Goal: Task Accomplishment & Management: Complete application form

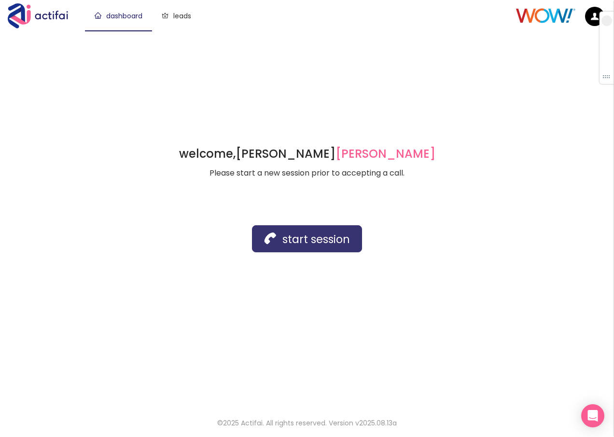
click at [307, 247] on button "start session" at bounding box center [307, 238] width 110 height 27
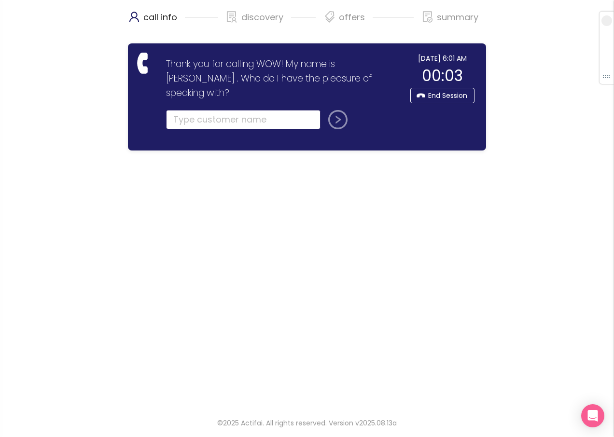
click at [213, 110] on input "text" at bounding box center [243, 119] width 154 height 19
type input "[PERSON_NAME]"
click at [337, 110] on button "submit" at bounding box center [335, 119] width 23 height 19
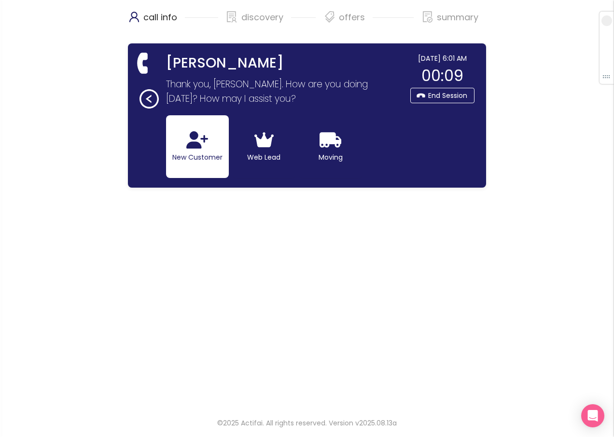
drag, startPoint x: 186, startPoint y: 155, endPoint x: 194, endPoint y: 163, distance: 11.6
click at [187, 155] on button "New Customer" at bounding box center [197, 146] width 63 height 63
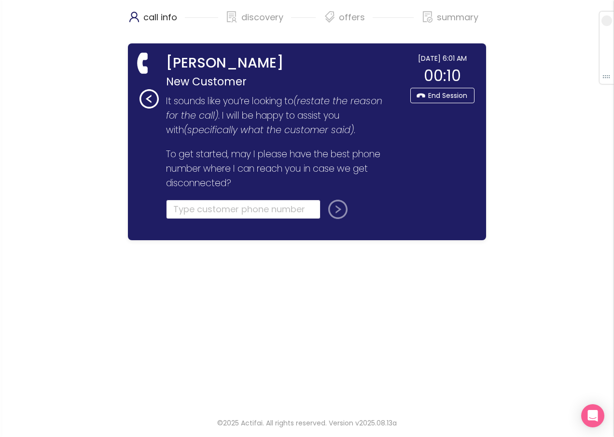
click at [197, 209] on input "tel" at bounding box center [243, 209] width 154 height 19
type input "[PHONE_NUMBER]"
click at [333, 214] on button "submit" at bounding box center [335, 209] width 23 height 19
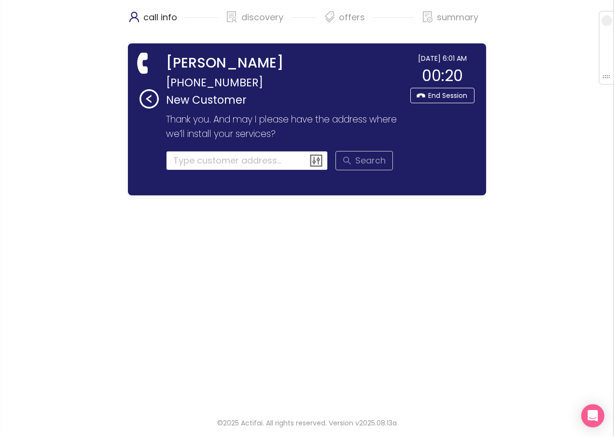
click at [212, 165] on input at bounding box center [247, 160] width 162 height 19
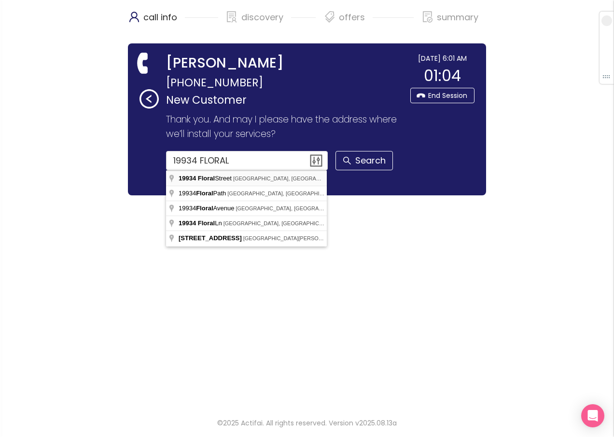
type input "[STREET_ADDRESS]"
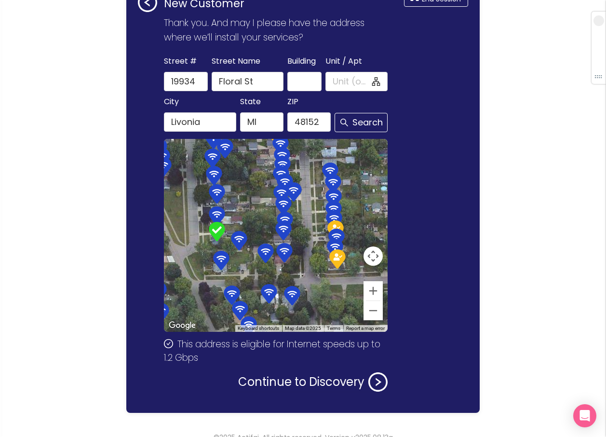
scroll to position [111, 0]
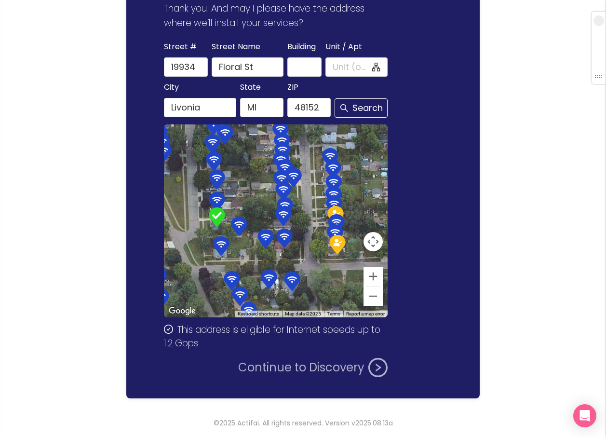
click at [309, 366] on button "Continue to Discovery" at bounding box center [313, 367] width 150 height 19
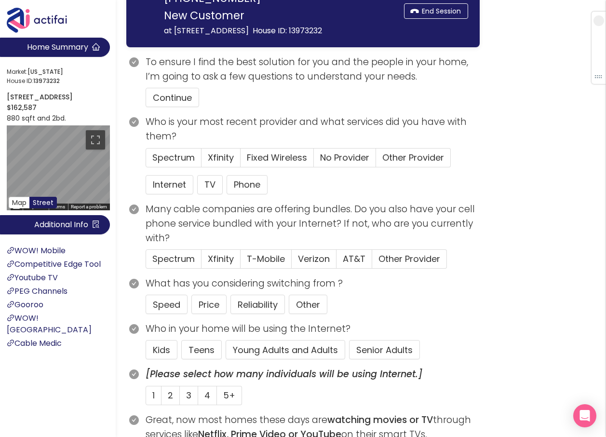
scroll to position [96, 0]
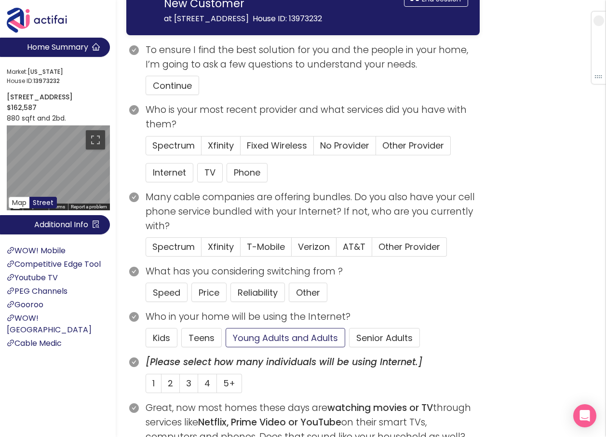
drag, startPoint x: 271, startPoint y: 335, endPoint x: 270, endPoint y: 330, distance: 5.3
click at [271, 335] on button "Young Adults and Adults" at bounding box center [286, 337] width 120 height 19
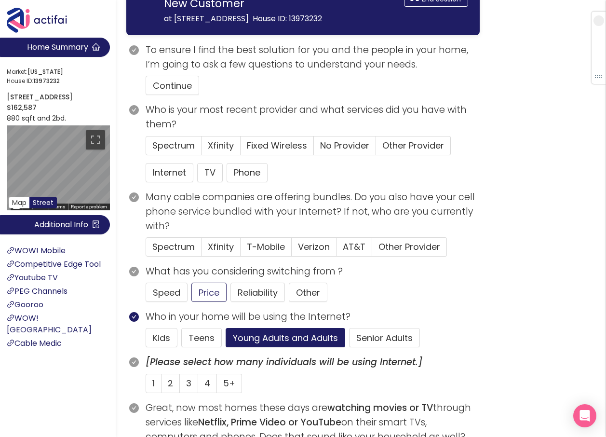
click at [175, 170] on button "Internet" at bounding box center [170, 172] width 48 height 19
click at [171, 86] on button "Continue" at bounding box center [173, 85] width 54 height 19
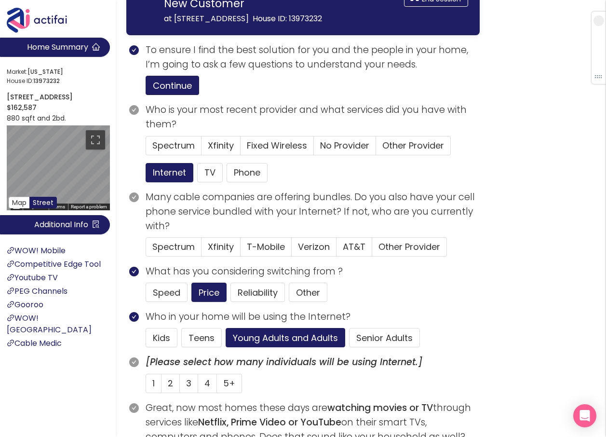
scroll to position [48, 0]
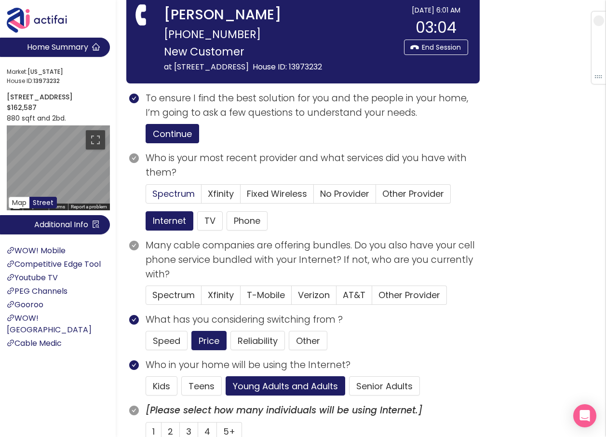
click at [176, 193] on span "Spectrum" at bounding box center [173, 194] width 42 height 12
click at [146, 197] on input "Spectrum" at bounding box center [146, 197] width 0 height 0
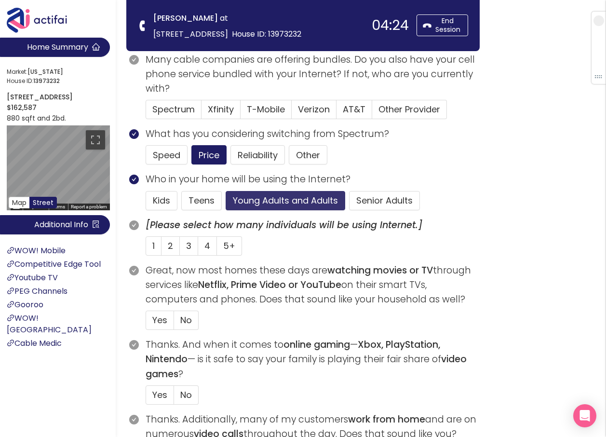
scroll to position [145, 0]
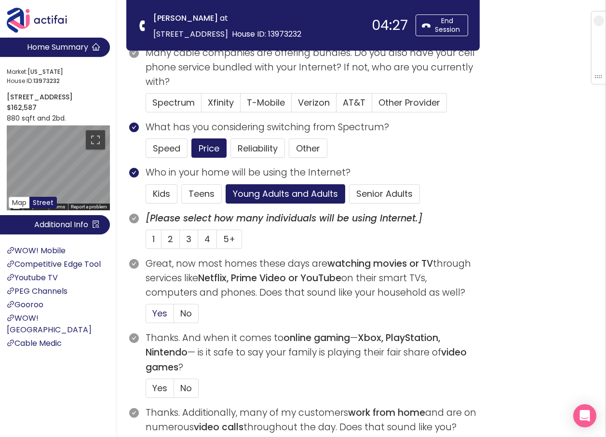
click at [161, 309] on span "Yes" at bounding box center [159, 313] width 15 height 12
click at [146, 316] on input "Yes" at bounding box center [146, 316] width 0 height 0
click at [191, 240] on span "3" at bounding box center [188, 239] width 5 height 12
click at [180, 242] on input "3" at bounding box center [180, 242] width 0 height 0
click at [160, 385] on span "Yes" at bounding box center [159, 388] width 15 height 12
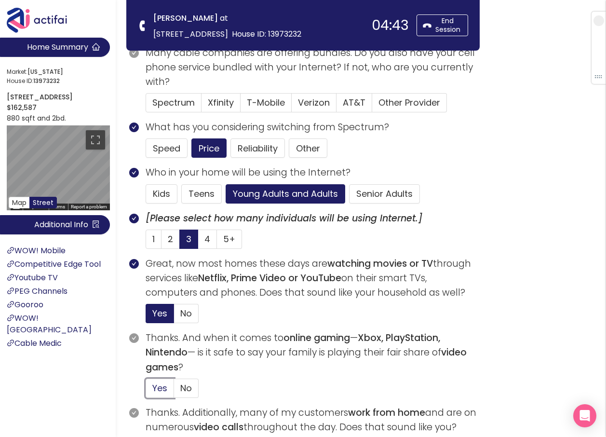
click at [146, 391] on input "Yes" at bounding box center [146, 391] width 0 height 0
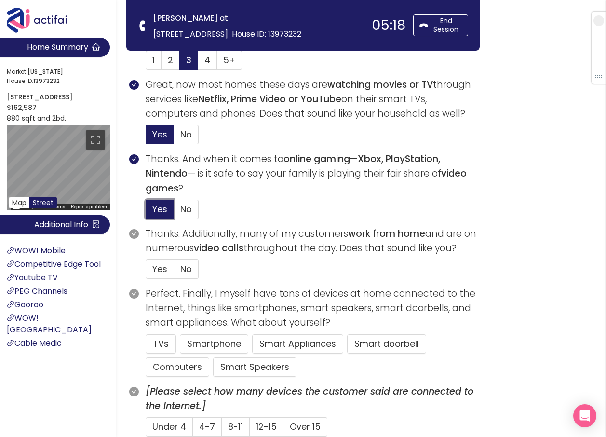
scroll to position [338, 0]
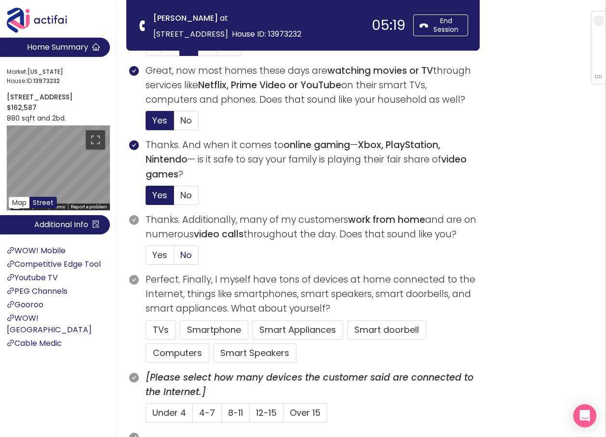
click at [191, 254] on span "No" at bounding box center [186, 255] width 12 height 12
click at [174, 258] on input "No" at bounding box center [174, 258] width 0 height 0
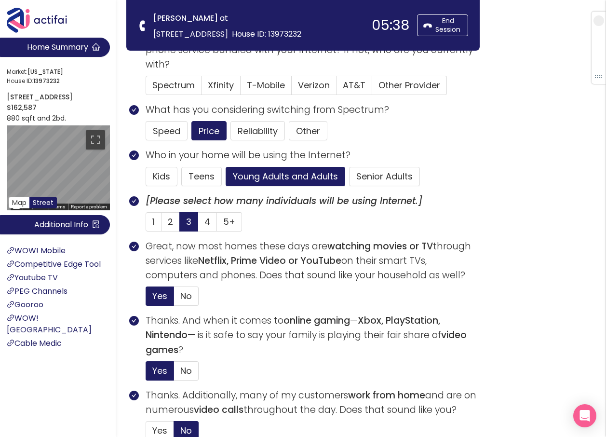
scroll to position [145, 0]
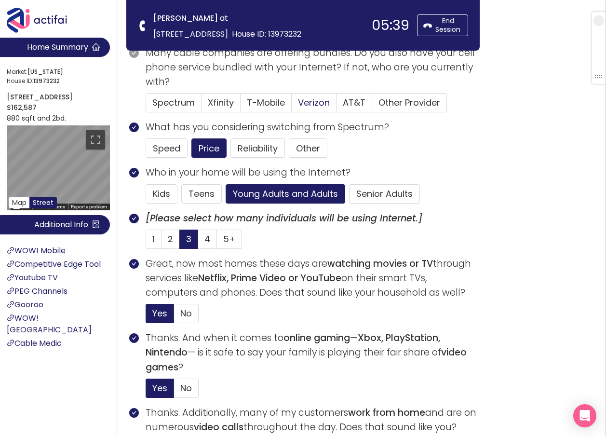
click at [313, 99] on span "Verizon" at bounding box center [314, 102] width 32 height 12
click at [292, 106] on input "Verizon" at bounding box center [292, 106] width 0 height 0
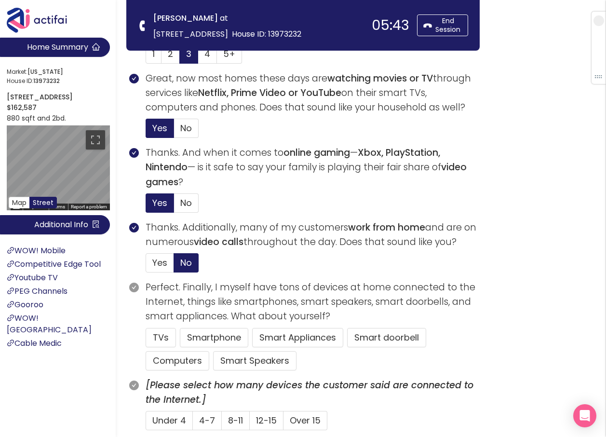
scroll to position [338, 0]
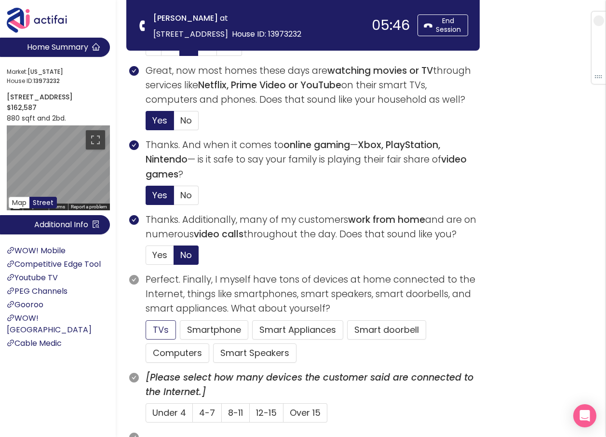
click at [160, 327] on button "TVs" at bounding box center [161, 329] width 30 height 19
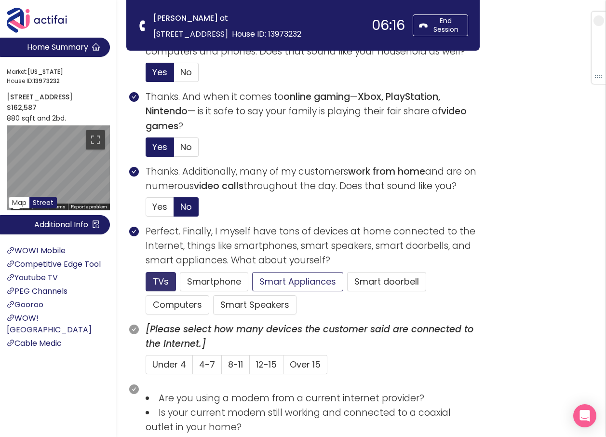
scroll to position [434, 0]
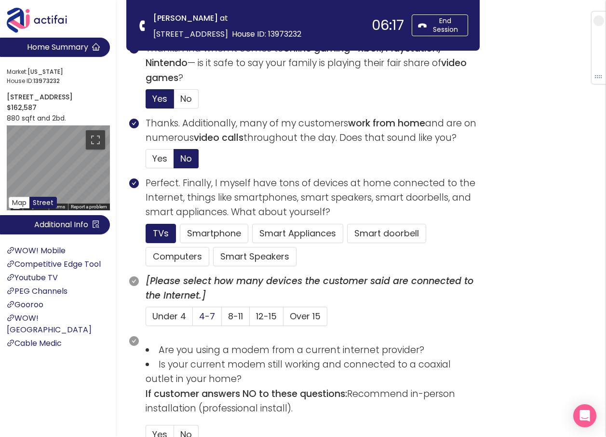
click at [206, 314] on span "4-7" at bounding box center [207, 316] width 16 height 12
click at [193, 319] on input "4-7" at bounding box center [193, 319] width 0 height 0
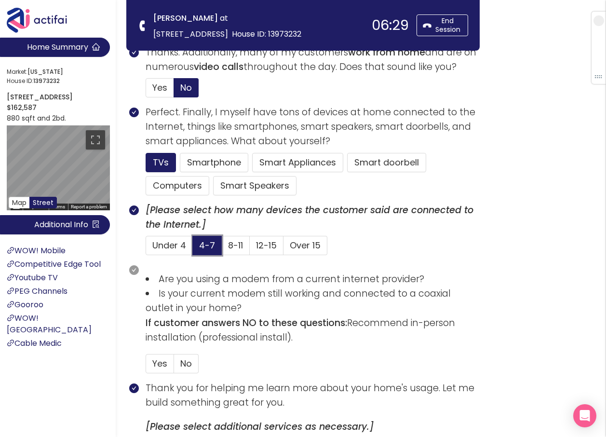
scroll to position [531, 0]
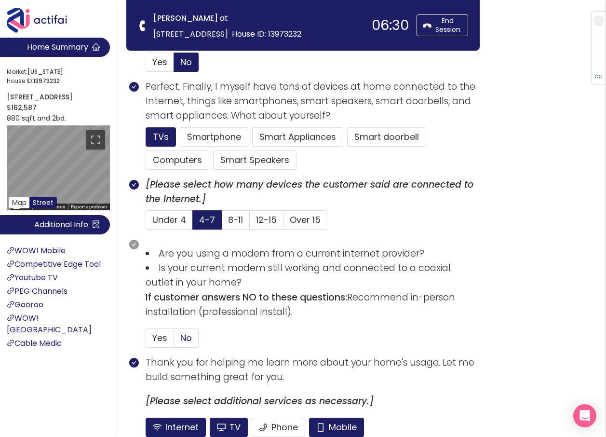
click at [187, 335] on span "No" at bounding box center [186, 338] width 12 height 12
click at [174, 341] on input "No" at bounding box center [174, 341] width 0 height 0
click at [351, 428] on button "Mobile" at bounding box center [336, 427] width 55 height 19
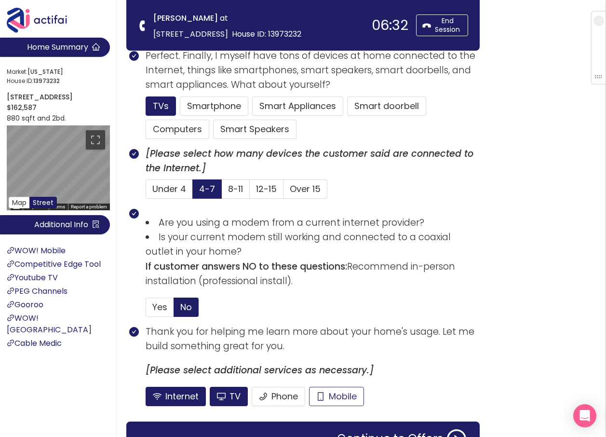
scroll to position [579, 0]
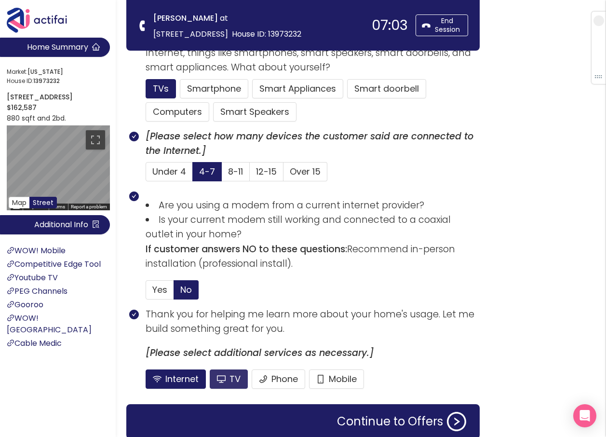
click at [226, 380] on button "TV" at bounding box center [229, 379] width 38 height 19
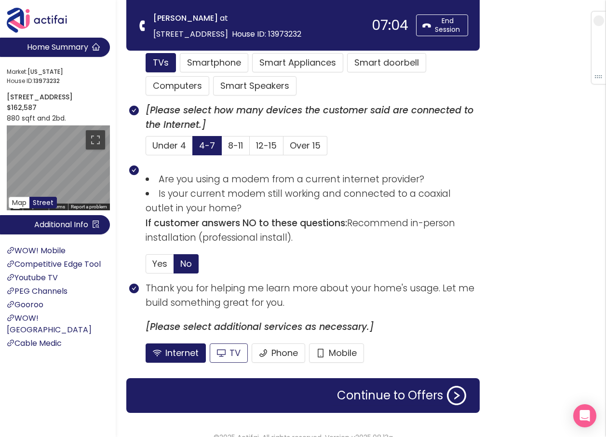
scroll to position [619, 0]
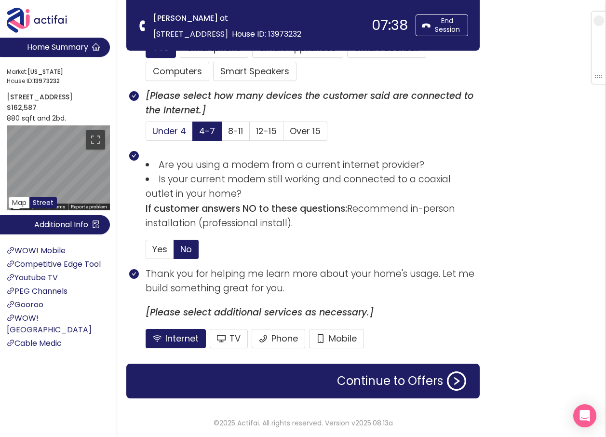
click at [181, 133] on span "Under 4" at bounding box center [169, 131] width 34 height 12
click at [146, 134] on input "Under 4" at bounding box center [146, 134] width 0 height 0
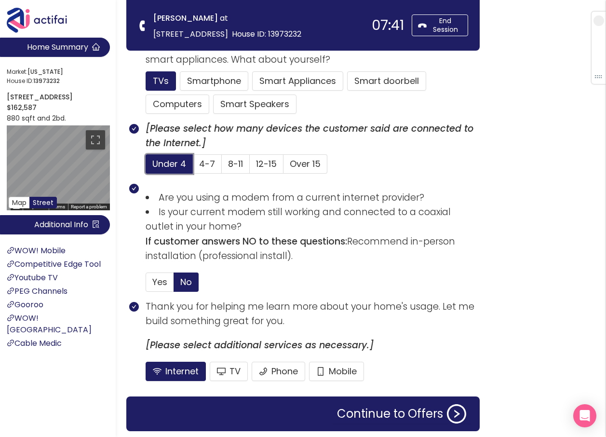
scroll to position [571, 0]
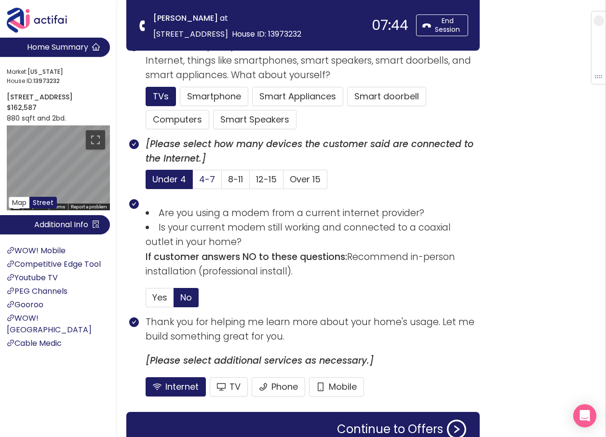
click at [208, 177] on span "4-7" at bounding box center [207, 179] width 16 height 12
click at [193, 182] on input "4-7" at bounding box center [193, 182] width 0 height 0
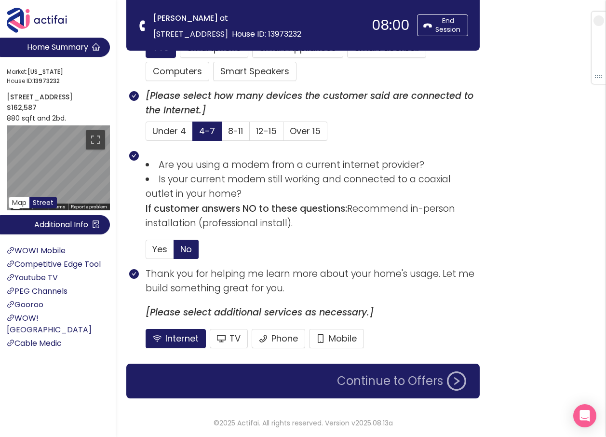
click at [403, 382] on button "Continue to Offers" at bounding box center [401, 381] width 141 height 19
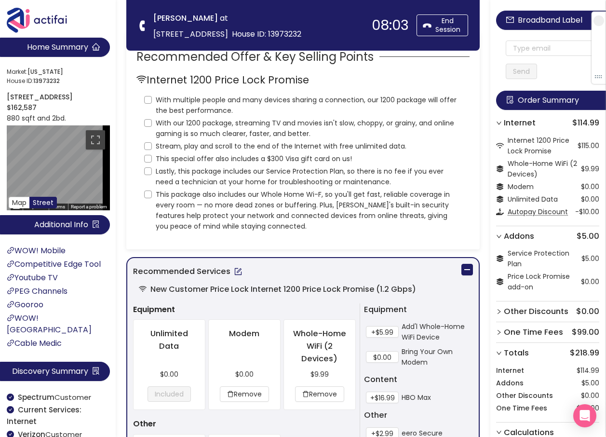
scroll to position [0, 0]
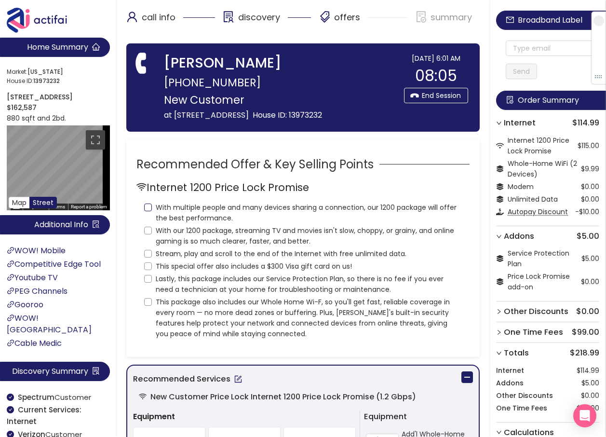
click at [150, 205] on input "With multiple people and many devices sharing a connection, our 1200 package wi…" at bounding box center [148, 208] width 8 height 8
checkbox input "true"
click at [149, 229] on input "With our 1200 package, streaming TV and movies isn't slow, choppy, or grainy, a…" at bounding box center [148, 231] width 8 height 8
checkbox input "true"
click at [149, 252] on input "Stream, play and scroll to the end of the Internet with free unlimited data." at bounding box center [148, 254] width 8 height 8
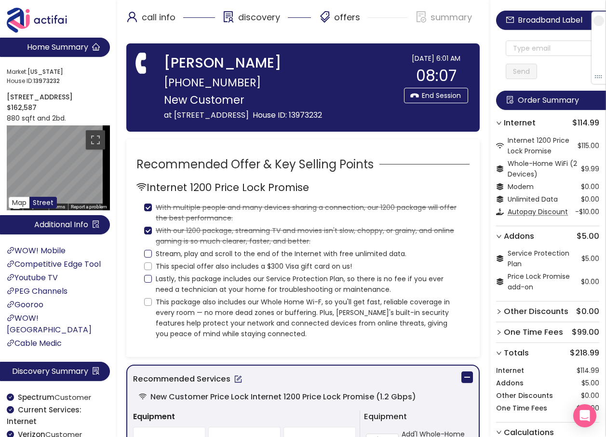
checkbox input "true"
click at [147, 265] on input "This special offer also includes a $300 Visa gift card on us!" at bounding box center [148, 266] width 8 height 8
checkbox input "true"
click at [147, 277] on input "Lastly, this package includes our Service Protection Plan, so there is no fee i…" at bounding box center [148, 279] width 8 height 8
checkbox input "true"
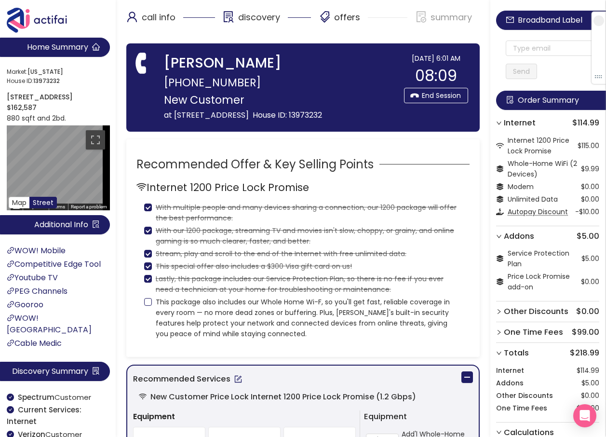
click at [145, 301] on input "This package also includes our Whole Home Wi-F, so you'll get fast, reliable co…" at bounding box center [148, 302] width 8 height 8
checkbox input "true"
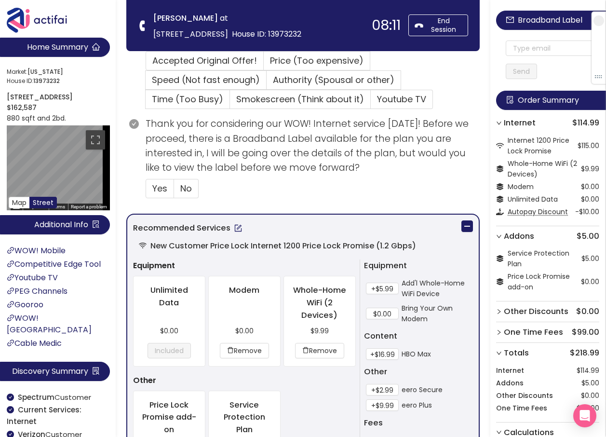
scroll to position [338, 0]
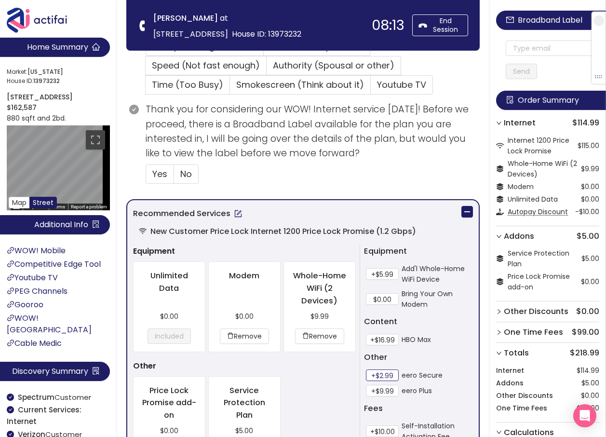
click at [385, 377] on button "+$2.99" at bounding box center [382, 376] width 33 height 12
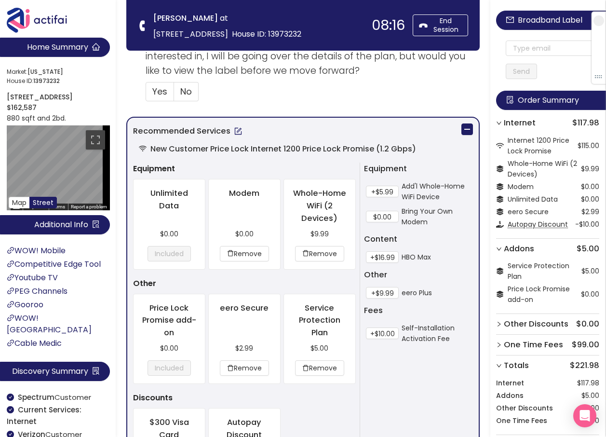
scroll to position [482, 0]
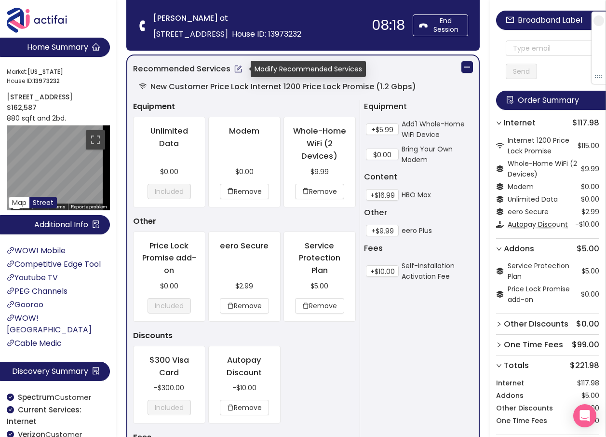
click at [236, 74] on button "button" at bounding box center [238, 68] width 15 height 15
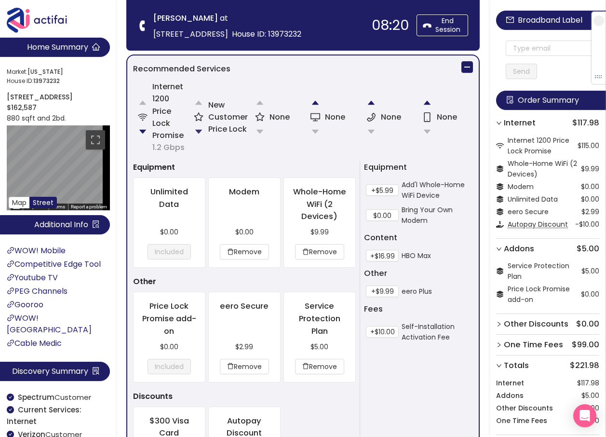
click at [200, 132] on button "button" at bounding box center [198, 131] width 19 height 19
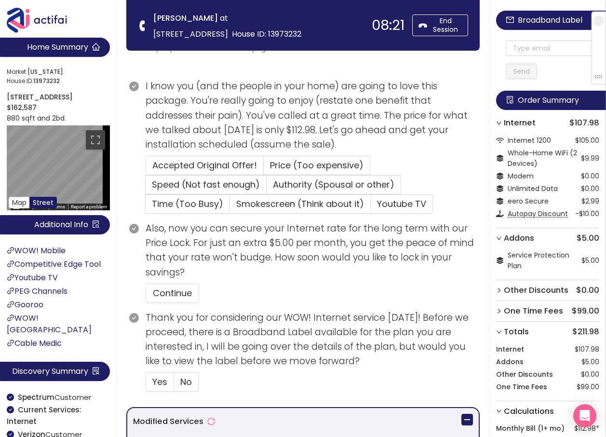
scroll to position [157, 0]
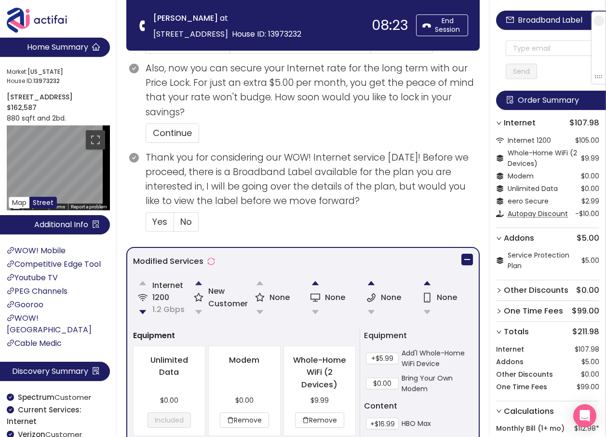
click at [197, 284] on button "button" at bounding box center [198, 283] width 19 height 19
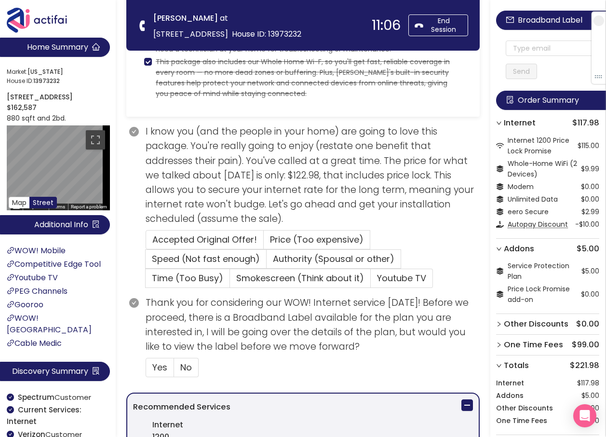
scroll to position [145, 0]
click at [313, 235] on span "Price (Too expensive)" at bounding box center [317, 239] width 94 height 12
click at [298, 238] on span "Price (Too expensive)" at bounding box center [317, 239] width 94 height 12
click at [264, 242] on input "Price (Too expensive)" at bounding box center [264, 242] width 0 height 0
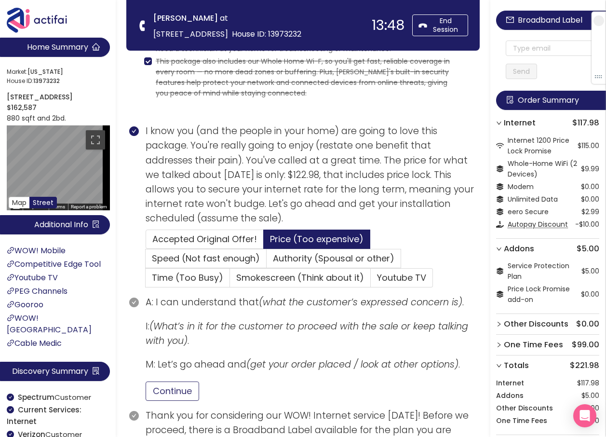
drag, startPoint x: 174, startPoint y: 393, endPoint x: 182, endPoint y: 391, distance: 8.0
click at [175, 392] on button "Continue" at bounding box center [173, 391] width 54 height 19
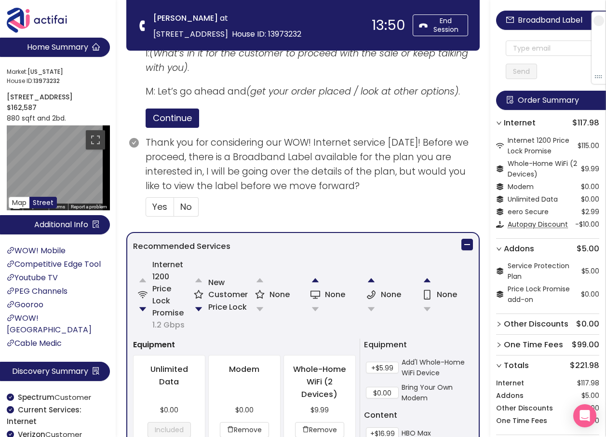
scroll to position [482, 0]
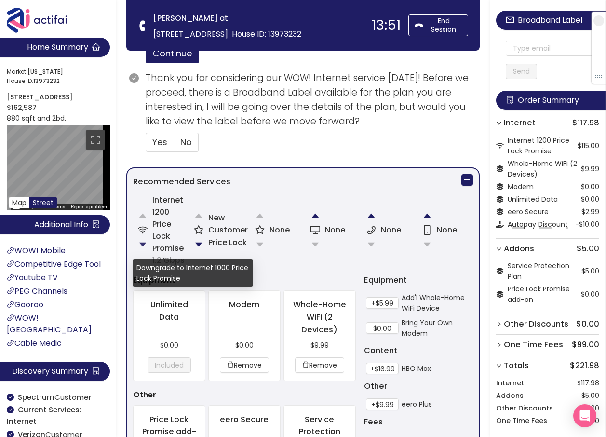
click at [141, 243] on button "button" at bounding box center [142, 244] width 19 height 19
click at [146, 242] on button "button" at bounding box center [142, 244] width 19 height 19
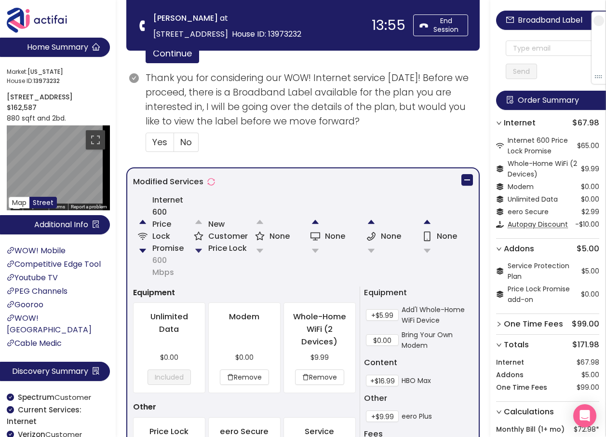
click at [196, 251] on button "button" at bounding box center [198, 250] width 19 height 19
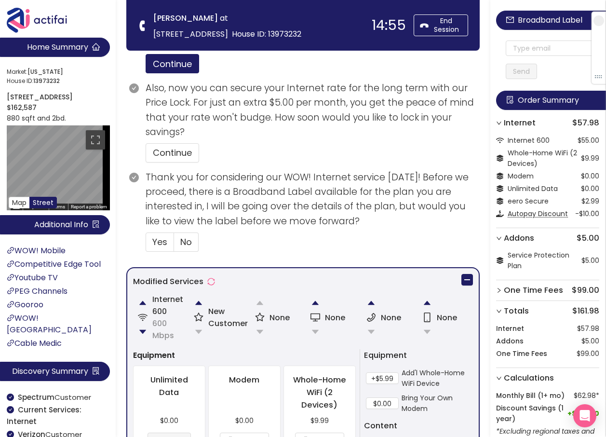
scroll to position [454, 0]
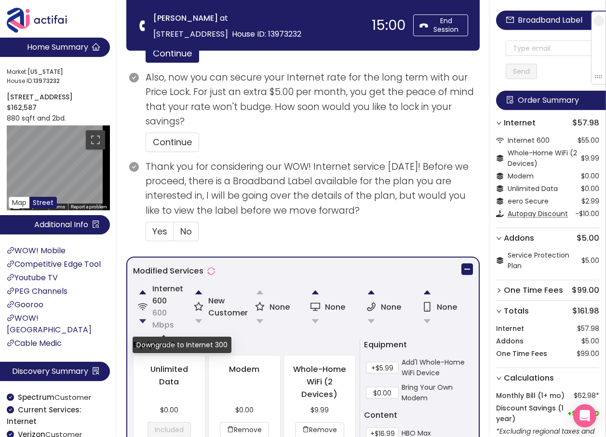
click at [139, 319] on button "button" at bounding box center [142, 321] width 19 height 19
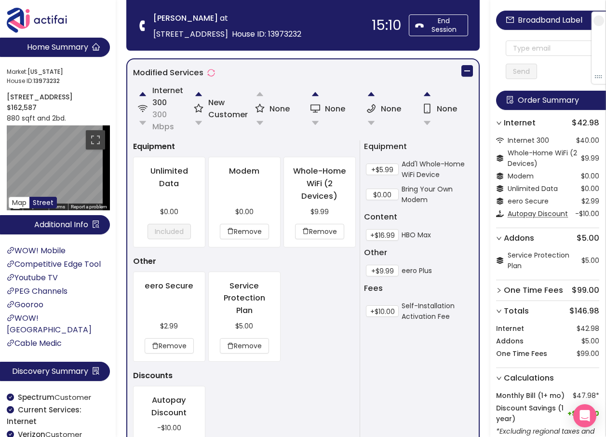
scroll to position [675, 0]
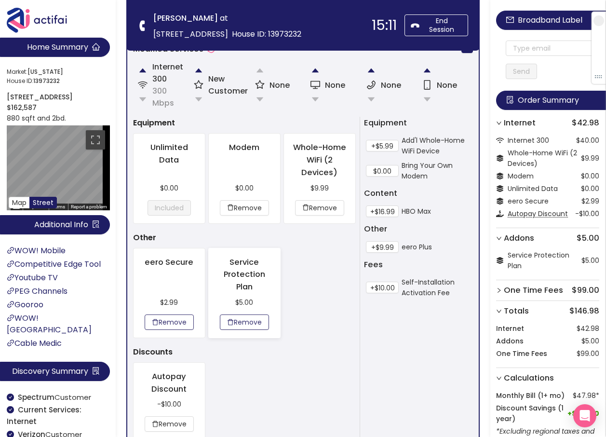
click at [165, 326] on button "Remove" at bounding box center [169, 322] width 49 height 15
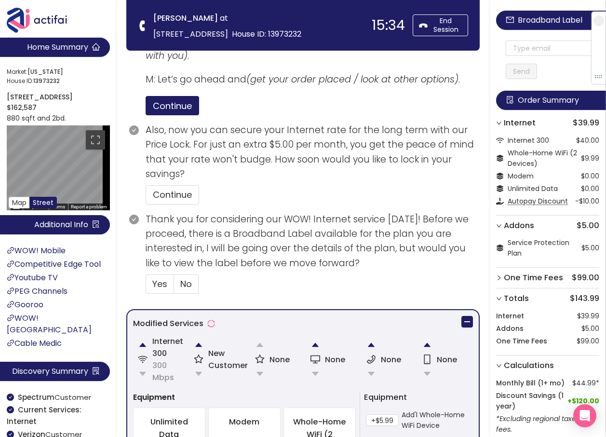
scroll to position [434, 0]
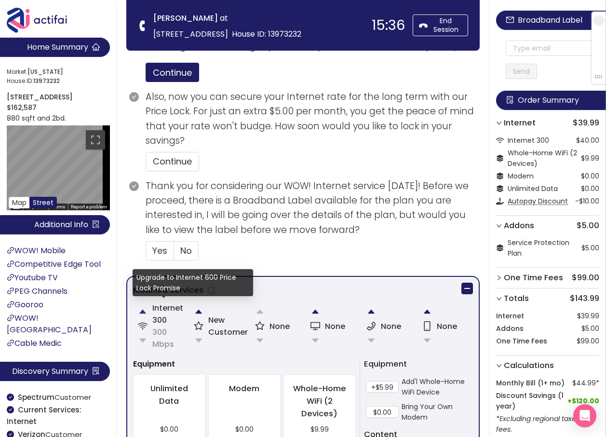
drag, startPoint x: 140, startPoint y: 313, endPoint x: 148, endPoint y: 313, distance: 7.7
click at [140, 313] on button "button" at bounding box center [142, 311] width 19 height 19
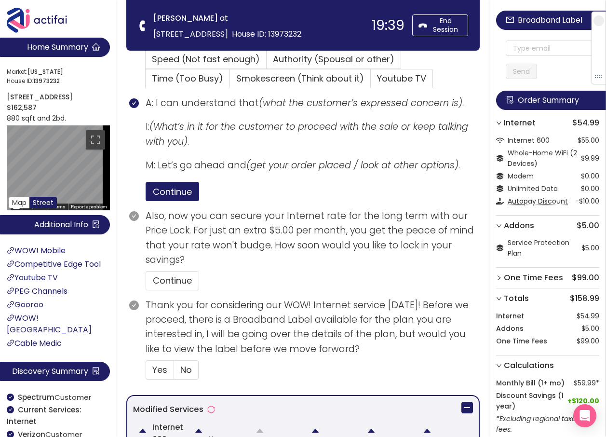
scroll to position [338, 0]
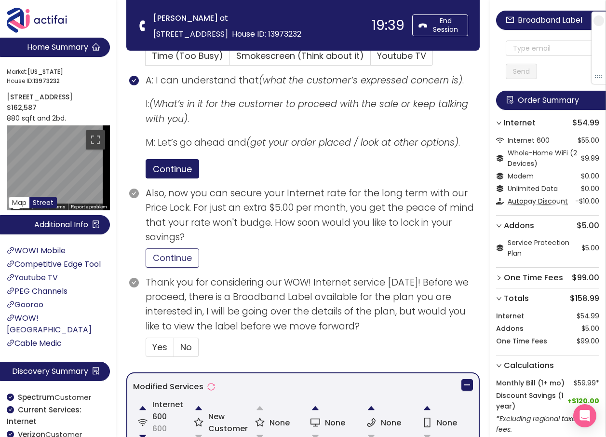
click at [179, 258] on button "Continue" at bounding box center [173, 257] width 54 height 19
click at [185, 347] on span "No" at bounding box center [186, 347] width 12 height 12
click at [174, 350] on input "No" at bounding box center [174, 350] width 0 height 0
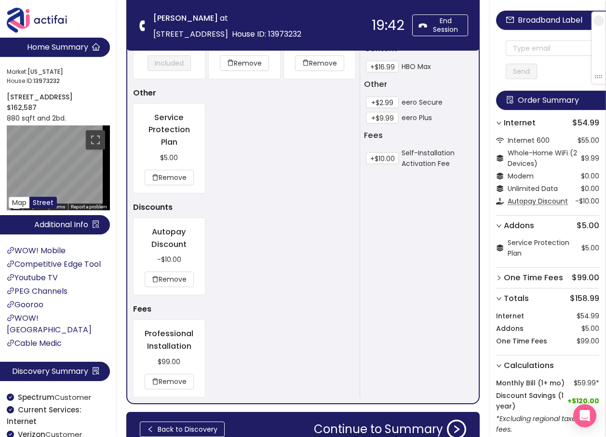
scroll to position [868, 0]
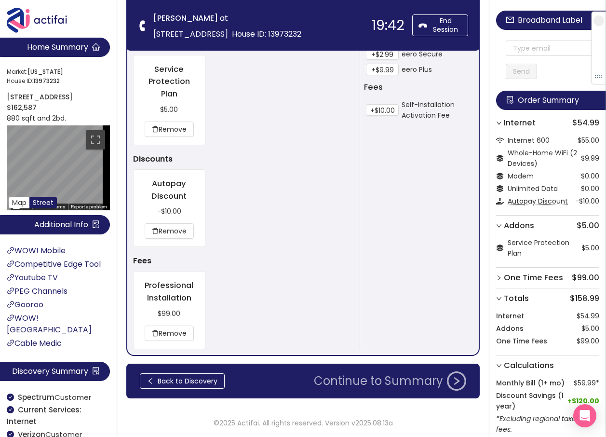
click at [388, 388] on button "Continue to Summary" at bounding box center [390, 381] width 164 height 19
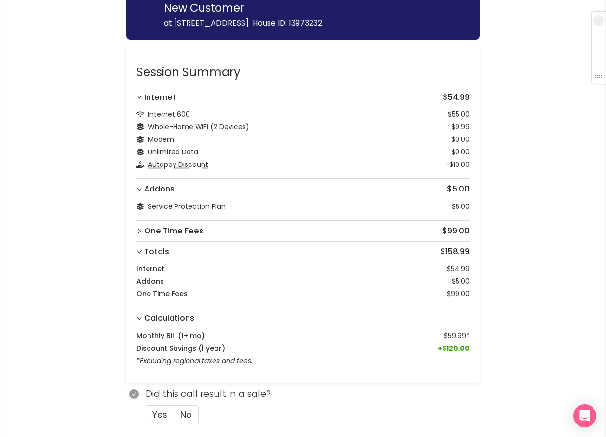
scroll to position [72, 0]
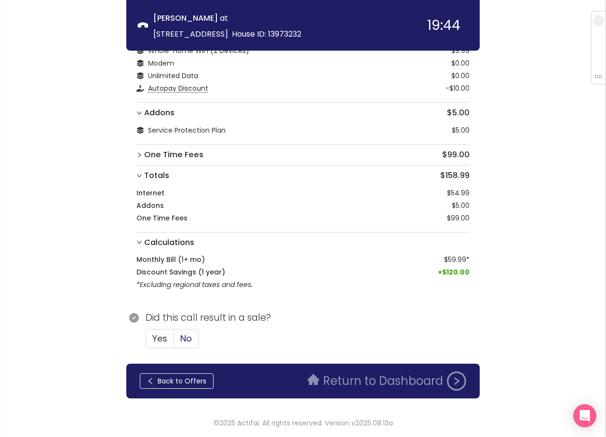
click at [185, 335] on span "No" at bounding box center [186, 338] width 12 height 12
click at [174, 342] on input "No" at bounding box center [174, 342] width 0 height 0
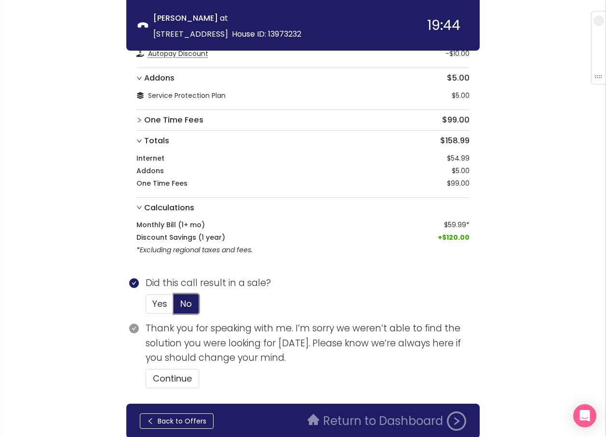
scroll to position [147, 0]
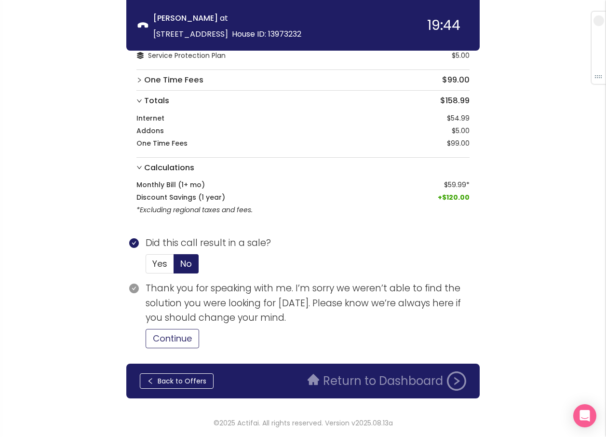
click at [180, 340] on button "Continue" at bounding box center [173, 338] width 54 height 19
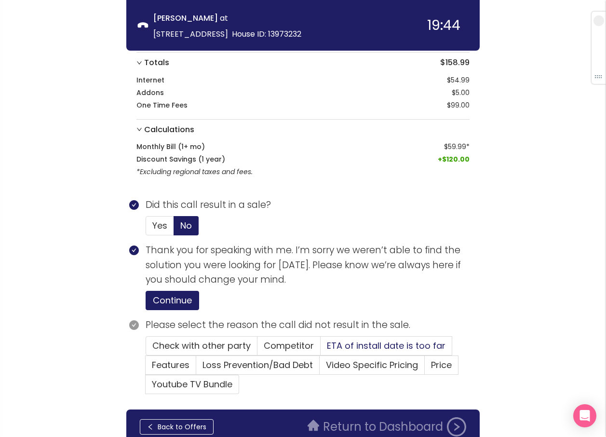
scroll to position [231, 0]
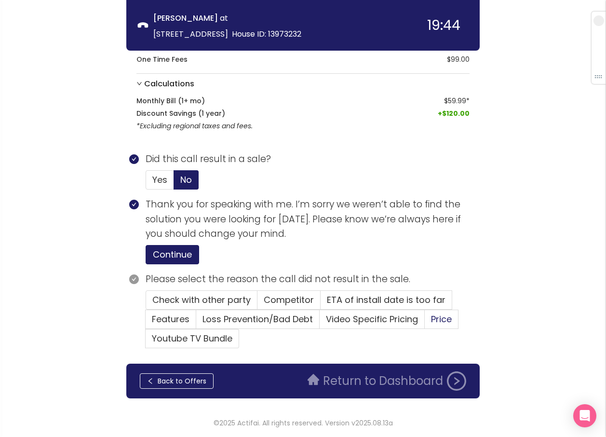
click at [452, 318] on span "Price" at bounding box center [441, 319] width 21 height 12
click at [425, 322] on input "Price" at bounding box center [425, 322] width 0 height 0
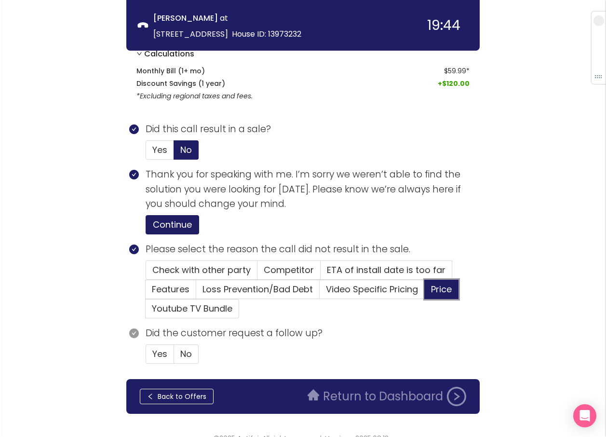
scroll to position [276, 0]
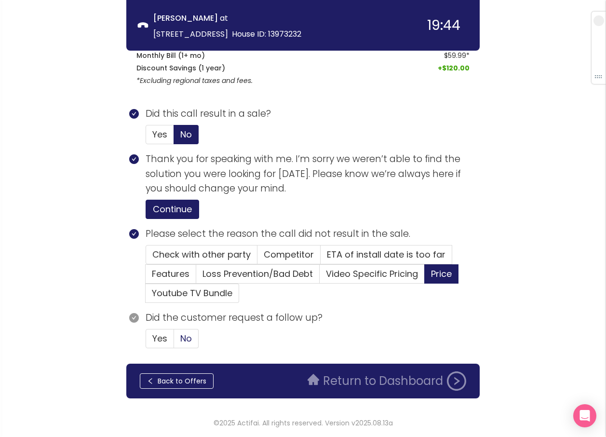
click at [180, 343] on span "No" at bounding box center [186, 338] width 12 height 12
click at [174, 342] on input "No" at bounding box center [174, 342] width 0 height 0
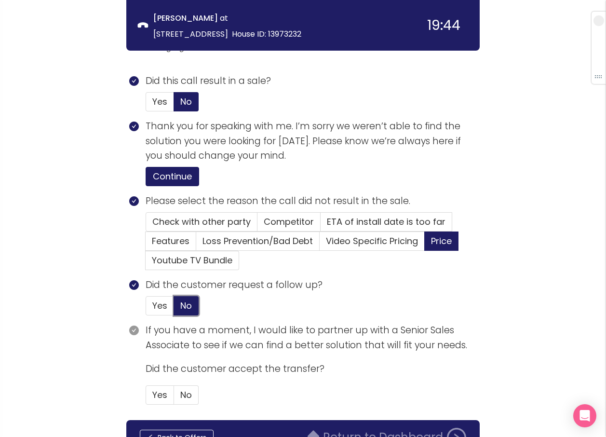
scroll to position [366, 0]
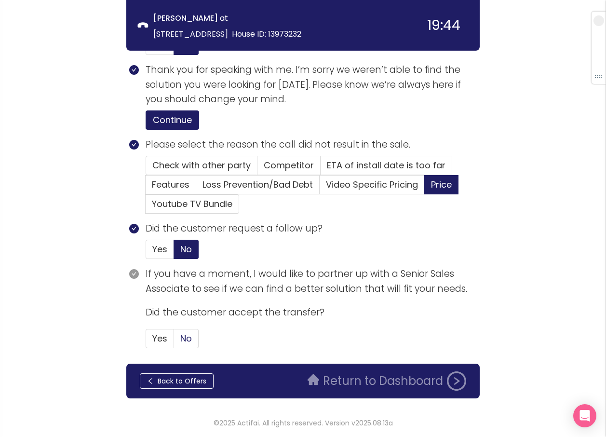
click at [182, 340] on span "No" at bounding box center [186, 338] width 12 height 12
click at [174, 342] on input "No" at bounding box center [174, 342] width 0 height 0
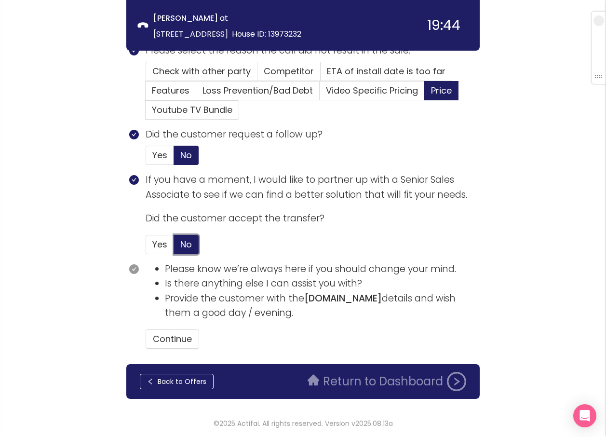
scroll to position [460, 0]
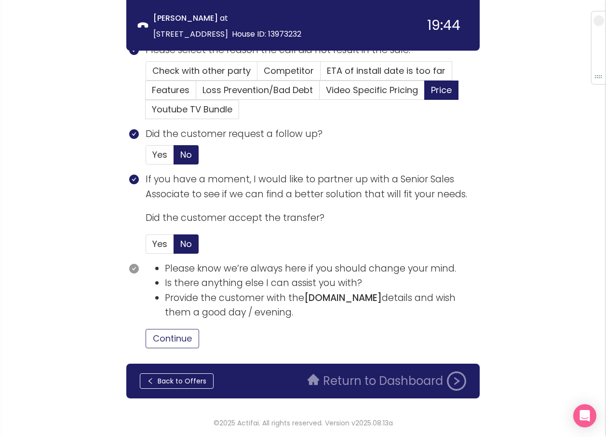
click at [171, 337] on button "Continue" at bounding box center [173, 338] width 54 height 19
click at [395, 387] on button "Return to Dashboard" at bounding box center [387, 381] width 170 height 19
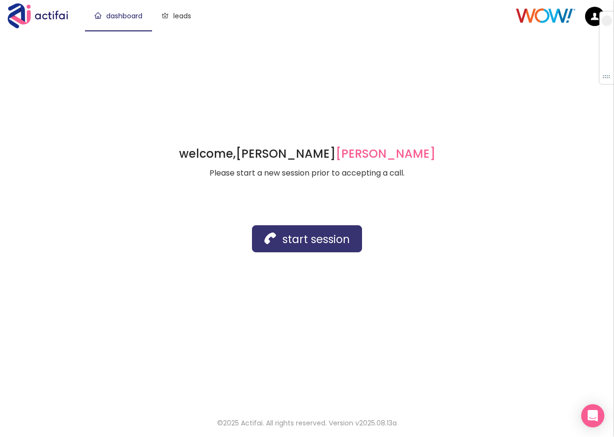
click at [279, 236] on button "start session" at bounding box center [307, 238] width 110 height 27
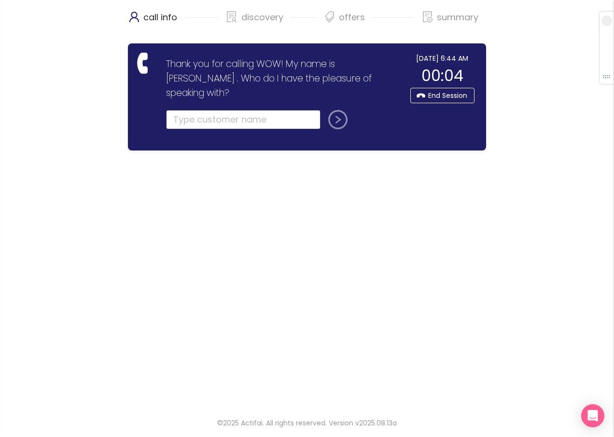
click at [197, 110] on input "text" at bounding box center [243, 119] width 154 height 19
click at [191, 110] on input "text" at bounding box center [243, 119] width 154 height 19
type input "[PERSON_NAME]"
click at [341, 110] on button "submit" at bounding box center [335, 119] width 23 height 19
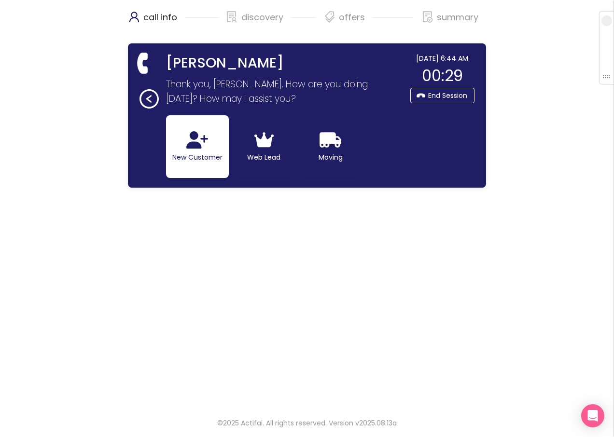
click at [208, 144] on icon "button" at bounding box center [197, 139] width 22 height 17
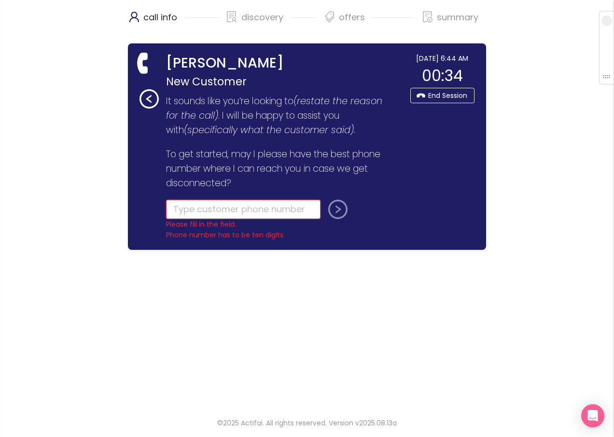
click at [247, 210] on input "tel" at bounding box center [243, 209] width 154 height 19
type input "[PHONE_NUMBER]"
click at [330, 209] on button "submit" at bounding box center [335, 209] width 23 height 19
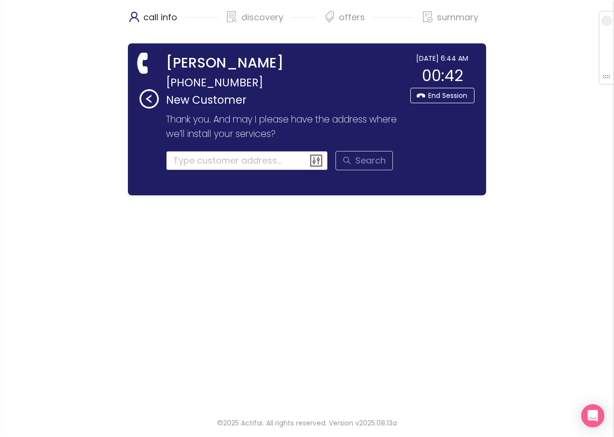
click at [188, 161] on input at bounding box center [247, 160] width 162 height 19
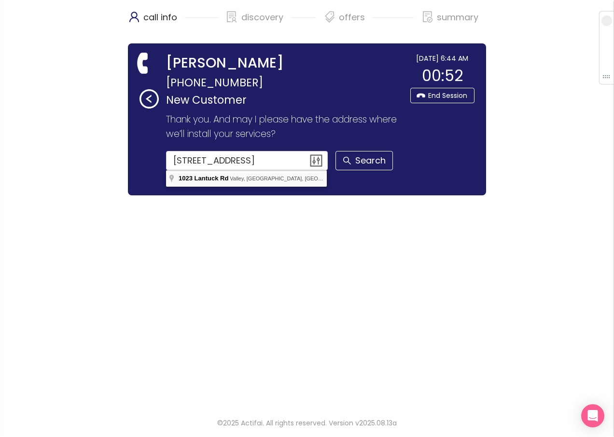
type input "[STREET_ADDRESS]"
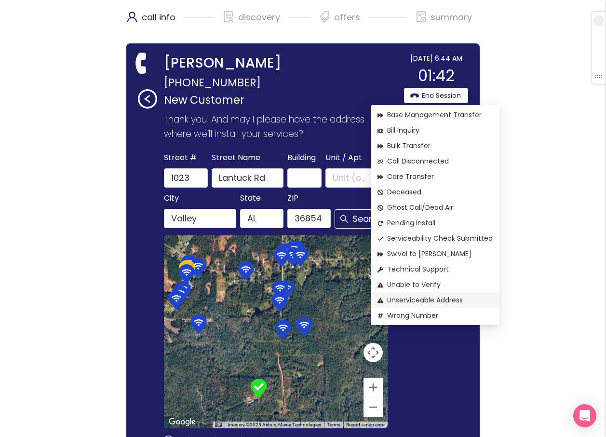
click at [421, 297] on span "Unserviceable Address" at bounding box center [435, 300] width 115 height 11
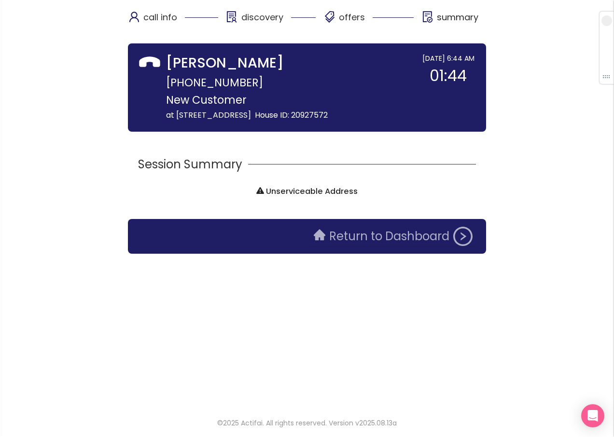
click at [365, 231] on button "Return to Dashboard" at bounding box center [393, 236] width 170 height 19
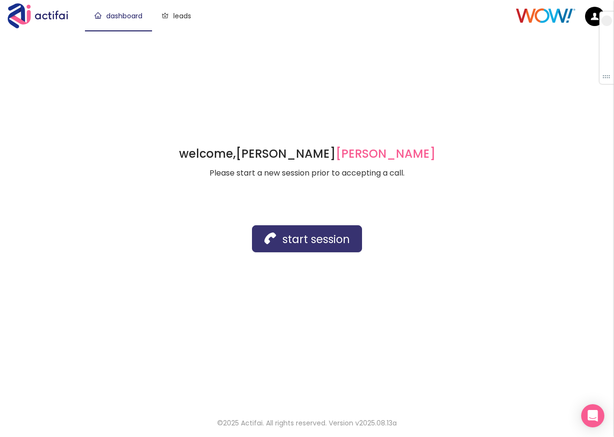
click at [312, 231] on button "start session" at bounding box center [307, 238] width 110 height 27
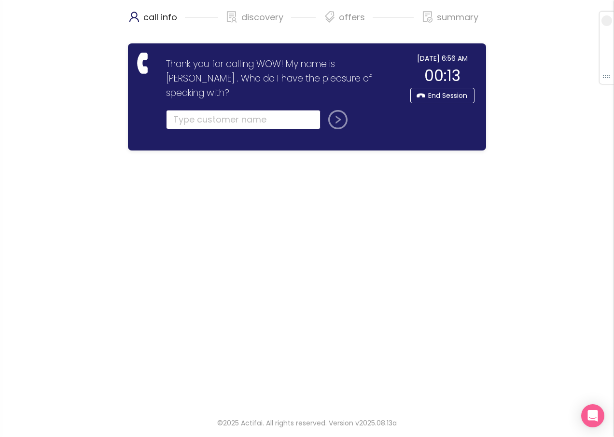
click at [223, 110] on input "text" at bounding box center [243, 119] width 154 height 19
click at [179, 110] on input "text" at bounding box center [243, 119] width 154 height 19
type input "[PERSON_NAME]"
click at [335, 110] on button "submit" at bounding box center [335, 119] width 23 height 19
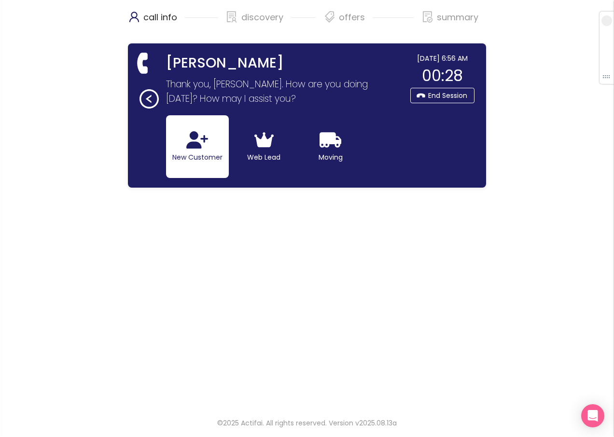
click at [177, 146] on button "New Customer" at bounding box center [197, 146] width 63 height 63
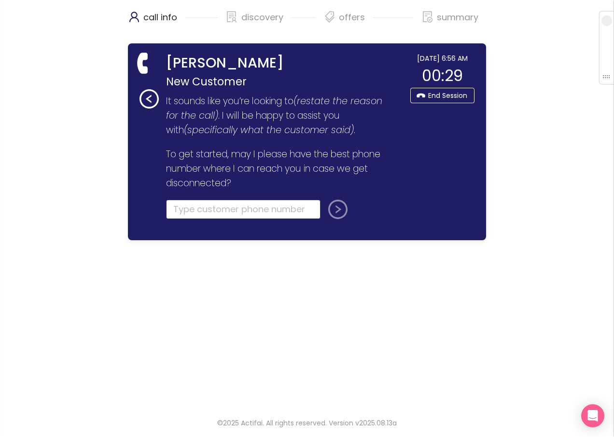
click at [175, 209] on input "tel" at bounding box center [243, 209] width 154 height 19
type input "[PHONE_NUMBER]"
click at [334, 209] on button "submit" at bounding box center [335, 209] width 23 height 19
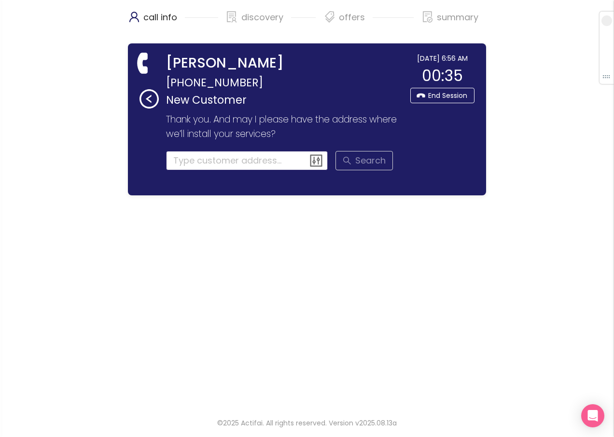
click at [197, 158] on input at bounding box center [247, 160] width 162 height 19
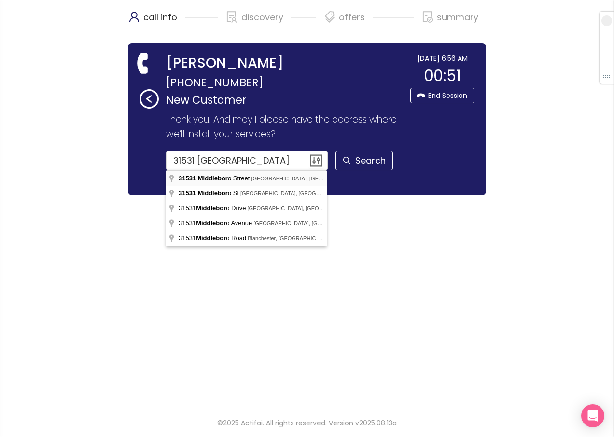
type input "[STREET_ADDRESS]"
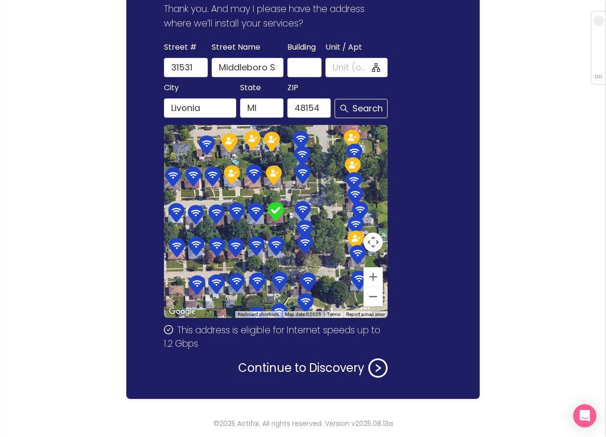
scroll to position [111, 0]
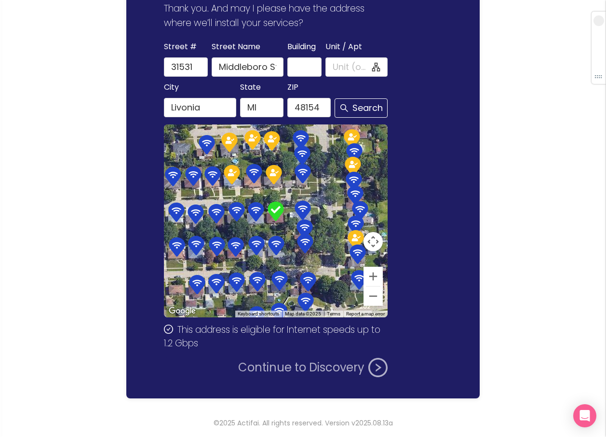
click at [290, 367] on button "Continue to Discovery" at bounding box center [313, 367] width 150 height 19
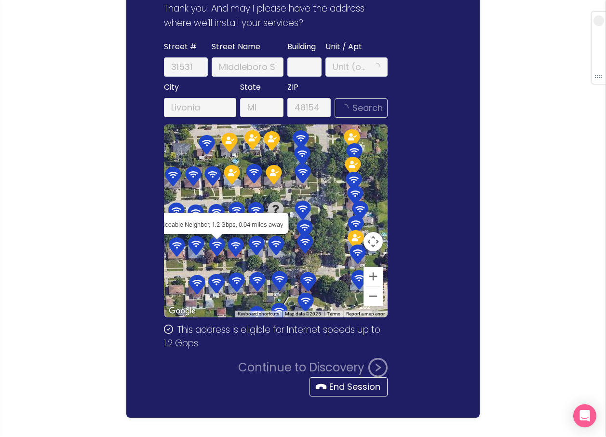
scroll to position [0, 0]
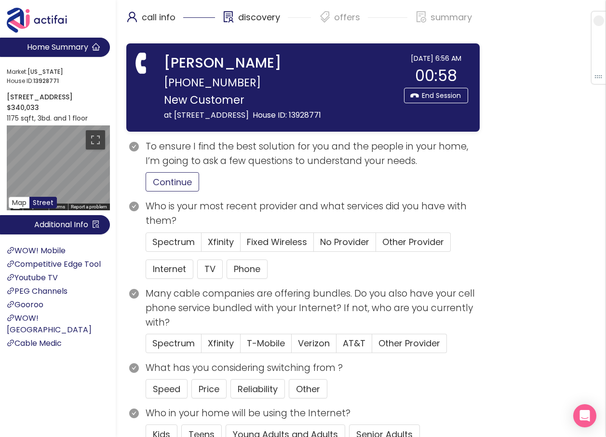
click at [165, 187] on button "Continue" at bounding box center [173, 181] width 54 height 19
click at [166, 271] on button "Internet" at bounding box center [170, 269] width 48 height 19
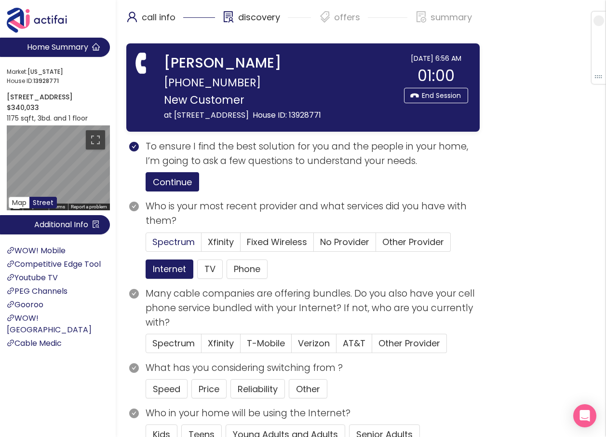
click at [174, 244] on span "Spectrum" at bounding box center [173, 242] width 42 height 12
click at [146, 245] on input "Spectrum" at bounding box center [146, 245] width 0 height 0
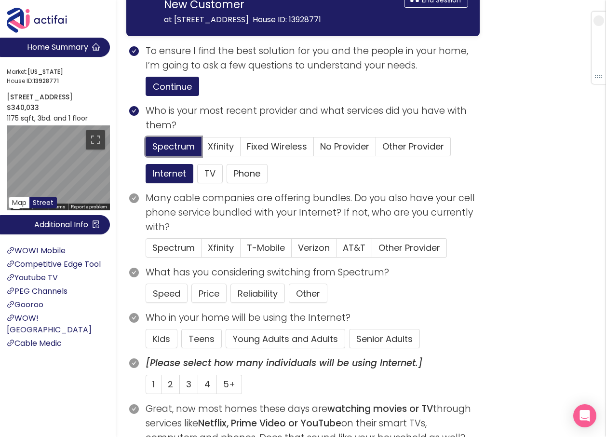
scroll to position [96, 0]
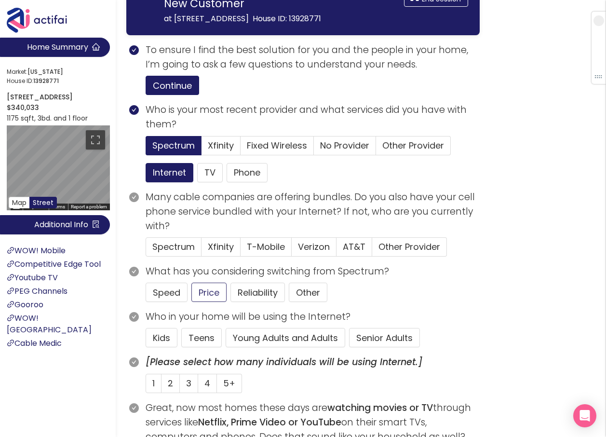
click at [259, 334] on button "Young Adults and Adults" at bounding box center [286, 337] width 120 height 19
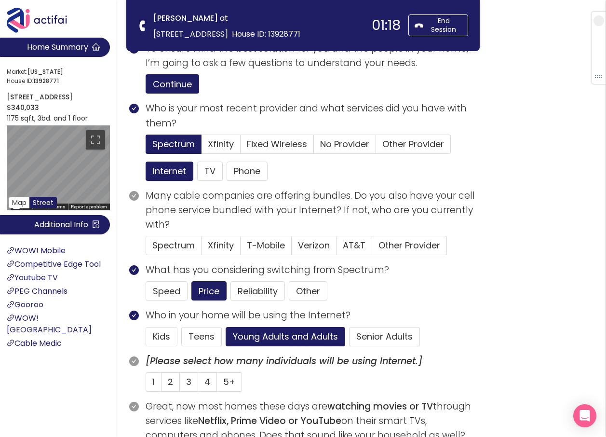
scroll to position [0, 0]
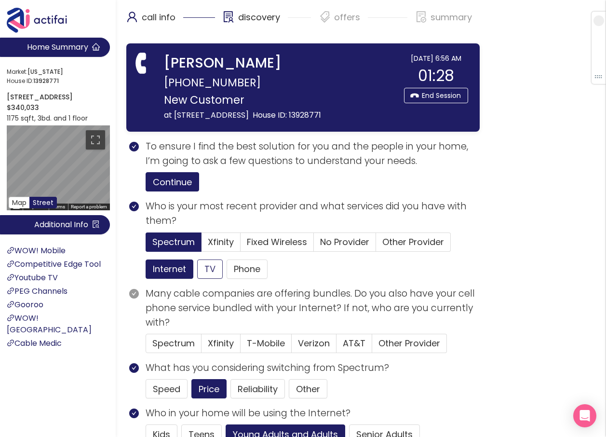
click at [238, 264] on button "Phone" at bounding box center [247, 269] width 41 height 19
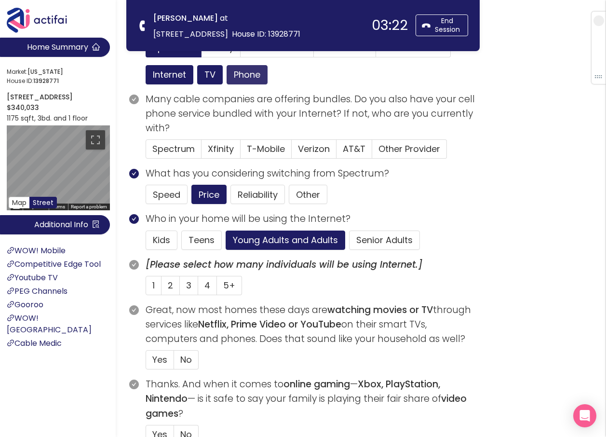
scroll to position [145, 0]
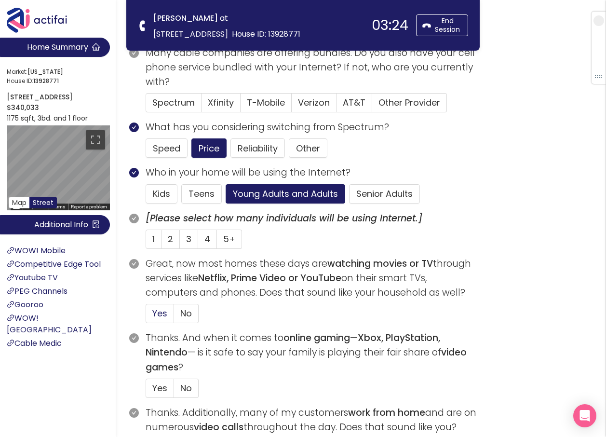
click at [160, 312] on span "Yes" at bounding box center [159, 313] width 15 height 12
click at [146, 316] on input "Yes" at bounding box center [146, 316] width 0 height 0
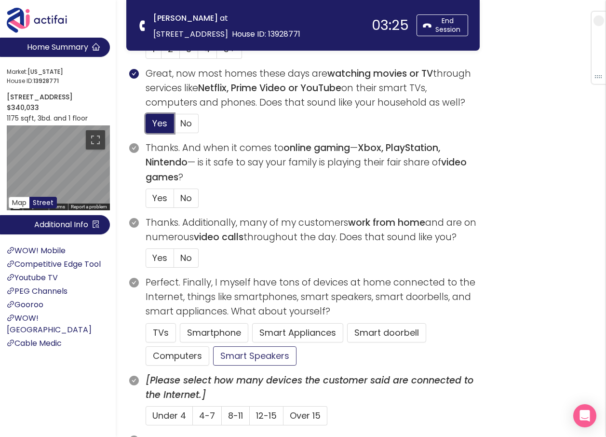
scroll to position [386, 0]
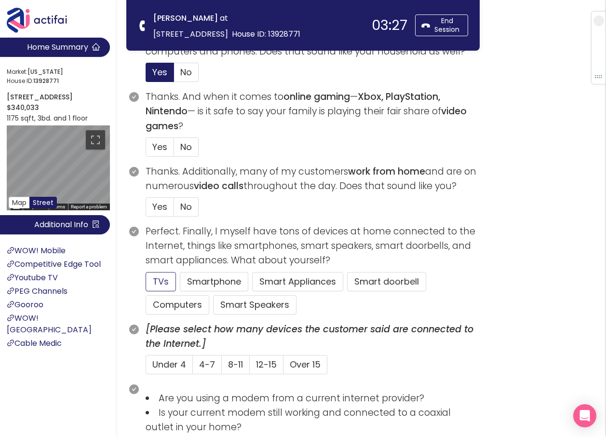
click at [161, 284] on button "TVs" at bounding box center [161, 281] width 30 height 19
click at [168, 304] on button "Computers" at bounding box center [178, 304] width 64 height 19
click at [188, 207] on span "No" at bounding box center [186, 207] width 12 height 12
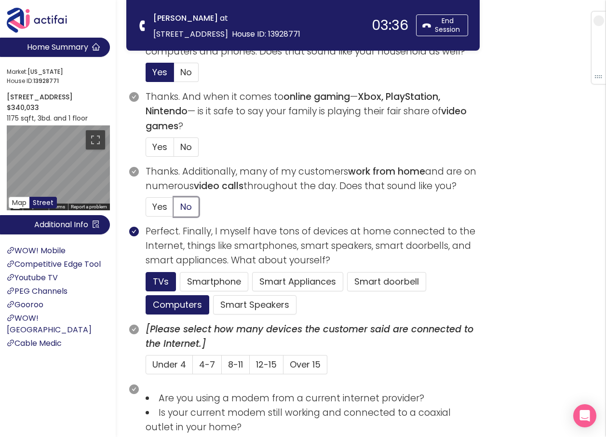
click at [174, 210] on input "No" at bounding box center [174, 210] width 0 height 0
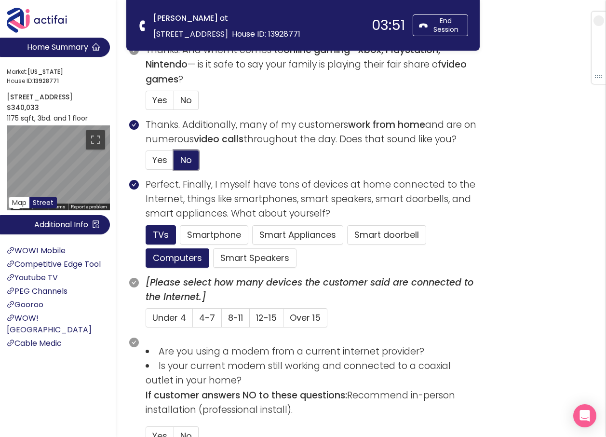
scroll to position [338, 0]
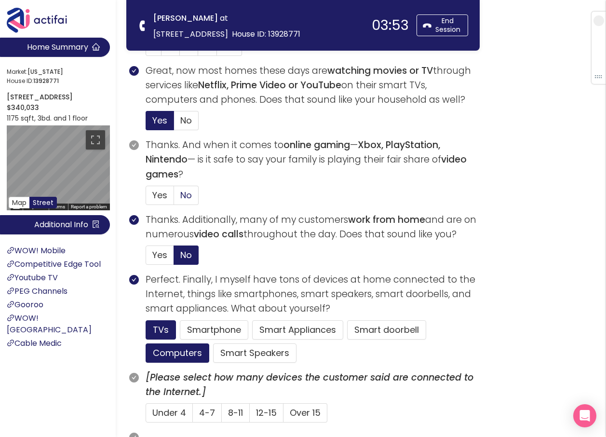
click at [187, 195] on span "No" at bounding box center [186, 195] width 12 height 12
click at [174, 198] on input "No" at bounding box center [174, 198] width 0 height 0
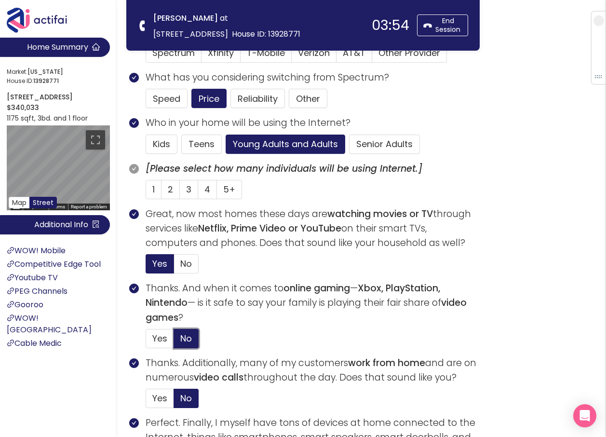
scroll to position [193, 0]
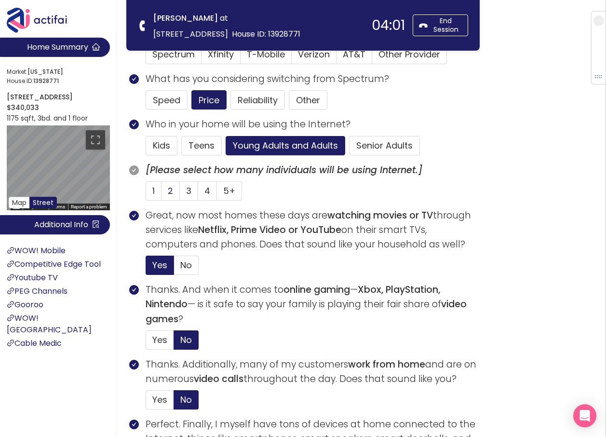
click at [174, 187] on label "2" at bounding box center [171, 190] width 18 height 19
click at [162, 194] on input "2" at bounding box center [162, 194] width 0 height 0
click at [379, 146] on button "Senior Adults" at bounding box center [384, 145] width 71 height 19
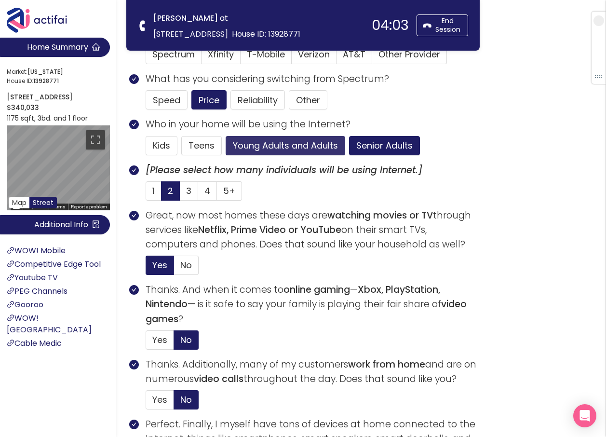
click at [300, 150] on button "Young Adults and Adults" at bounding box center [286, 145] width 120 height 19
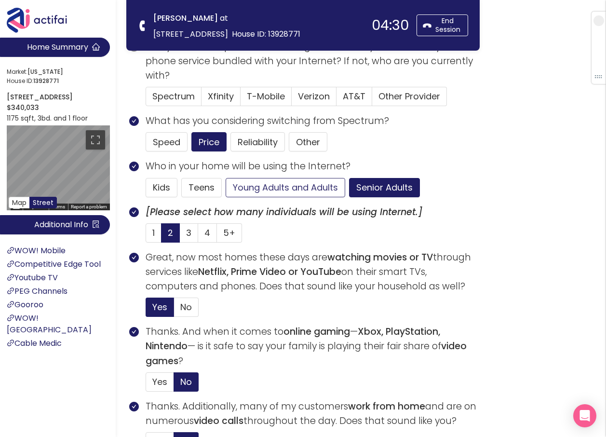
scroll to position [96, 0]
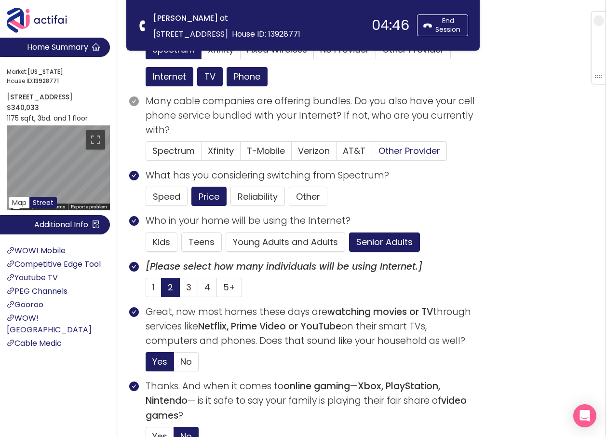
click at [395, 154] on span "Other Provider" at bounding box center [410, 151] width 62 height 12
click at [372, 154] on input "Other Provider" at bounding box center [372, 154] width 0 height 0
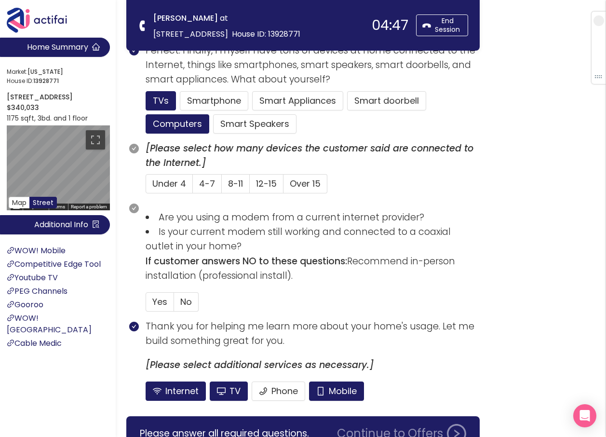
scroll to position [579, 0]
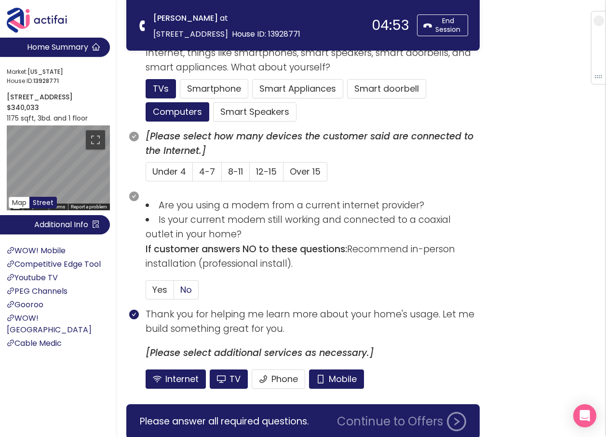
click at [186, 290] on span "No" at bounding box center [186, 290] width 12 height 12
click at [174, 293] on input "No" at bounding box center [174, 293] width 0 height 0
click at [333, 379] on button "Mobile" at bounding box center [336, 379] width 55 height 19
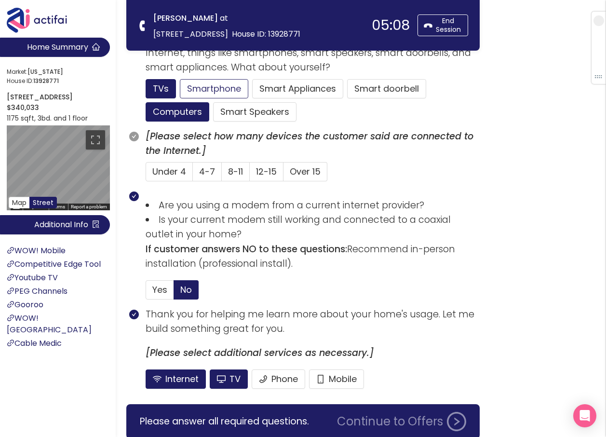
click at [213, 102] on button "Smartphone" at bounding box center [254, 111] width 83 height 19
click at [212, 171] on span "4-7" at bounding box center [207, 171] width 16 height 12
click at [193, 175] on input "4-7" at bounding box center [193, 175] width 0 height 0
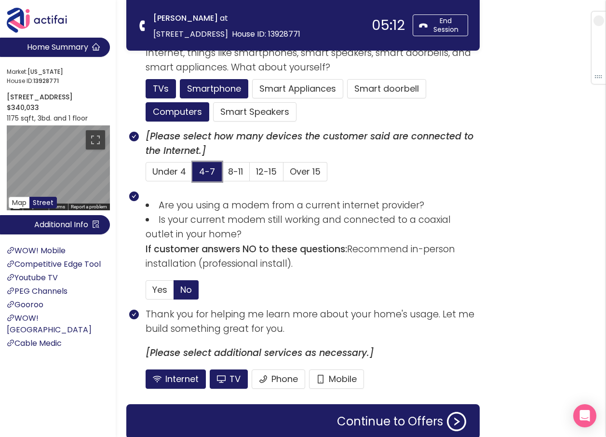
scroll to position [619, 0]
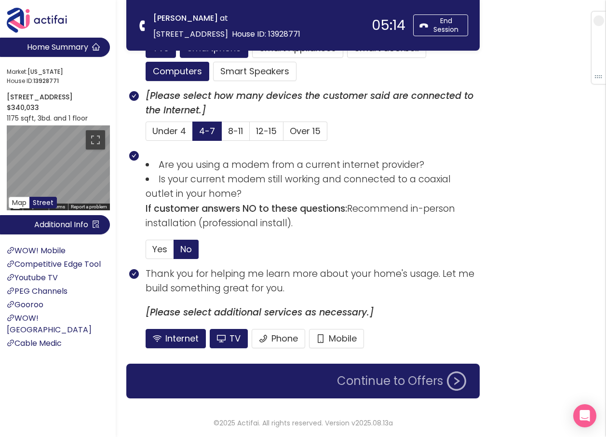
click at [373, 385] on button "Continue to Offers" at bounding box center [401, 381] width 141 height 19
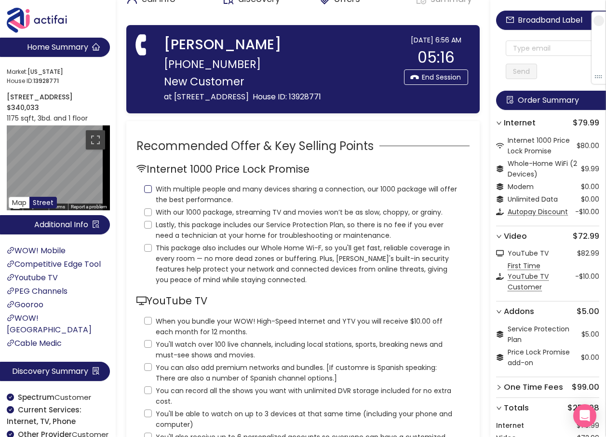
scroll to position [0, 0]
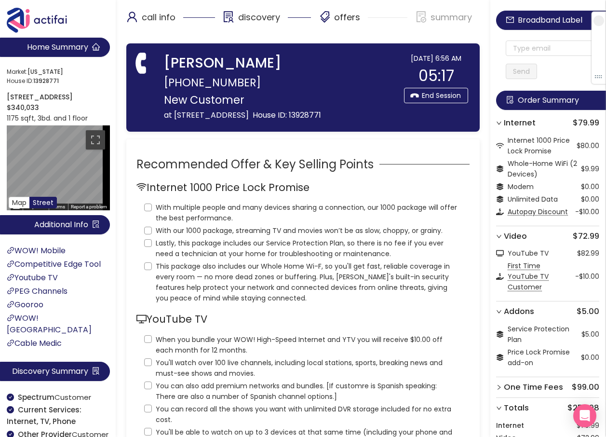
click at [148, 200] on div "Internet 1000 Price Lock Promise" at bounding box center [303, 189] width 333 height 21
click at [151, 210] on input "With multiple people and many devices sharing a connection, our 1000 package wi…" at bounding box center [148, 208] width 8 height 8
checkbox input "true"
click at [149, 231] on input "With our 1000 package, streaming TV and movies won’t be as slow, choppy, or gra…" at bounding box center [148, 231] width 8 height 8
checkbox input "true"
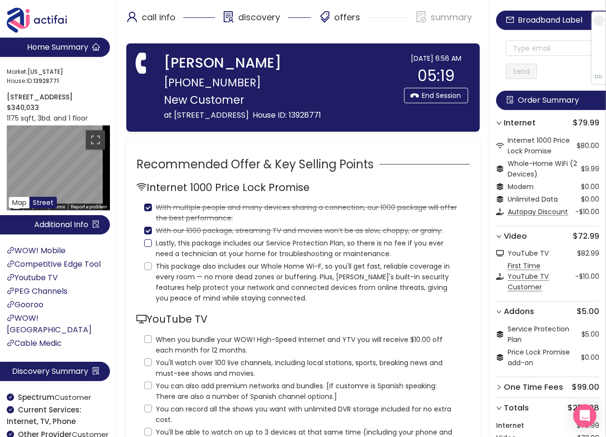
click at [149, 246] on input "Lastly, this package includes our Service Protection Plan, so there is no fee i…" at bounding box center [148, 243] width 8 height 8
click at [149, 258] on label "Lastly, this package includes our Service Protection Plan, so there is no fee i…" at bounding box center [303, 247] width 318 height 23
click at [149, 247] on input "Lastly, this package includes our Service Protection Plan, so there is no fee i…" at bounding box center [148, 243] width 8 height 8
checkbox input "false"
click at [151, 271] on label "This package also includes our Whole Home Wi-F, so you'll get fast, reliable co…" at bounding box center [303, 281] width 318 height 44
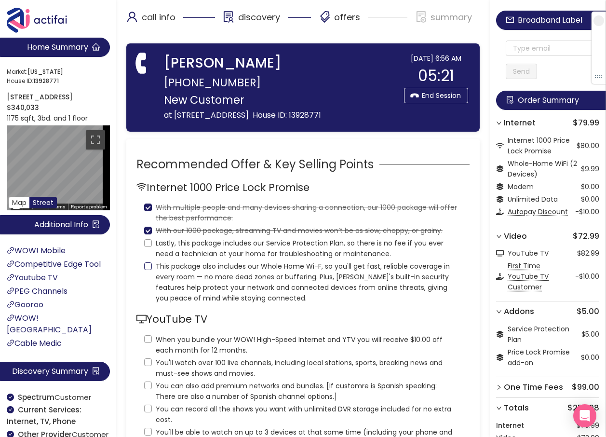
click at [151, 270] on input "This package also includes our Whole Home Wi-F, so you'll get fast, reliable co…" at bounding box center [148, 266] width 8 height 8
checkbox input "true"
click at [151, 240] on input "Lastly, this package includes our Service Protection Plan, so there is no fee i…" at bounding box center [148, 243] width 8 height 8
checkbox input "true"
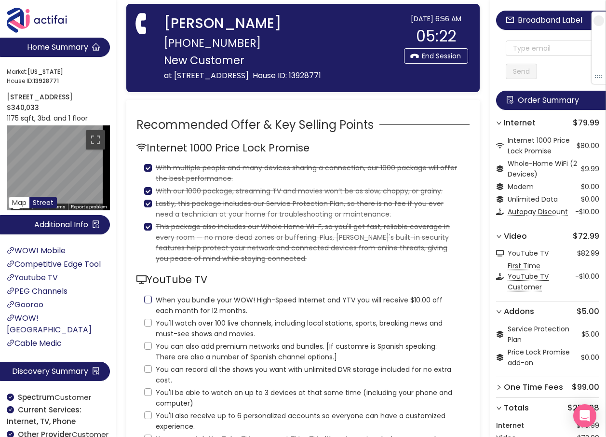
scroll to position [96, 0]
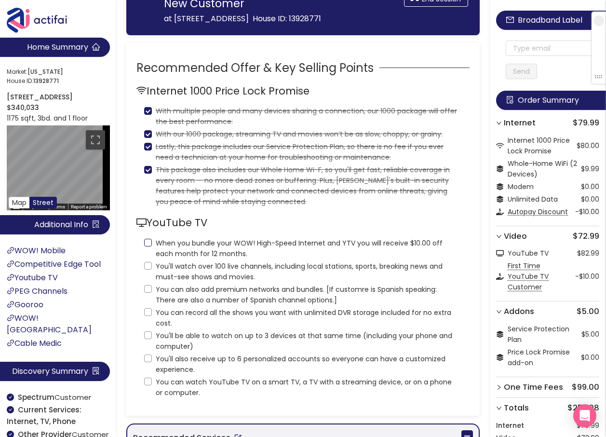
click at [148, 244] on input "When you bundle your WOW! High-Speed Internet and YTV you will receive $10.00 o…" at bounding box center [148, 243] width 8 height 8
checkbox input "true"
click at [148, 267] on input "You'll watch over 100 live channels, including local stations, sports, breaking…" at bounding box center [148, 266] width 8 height 8
checkbox input "true"
click at [147, 293] on input "You can also add premium networks and bundles. [If customre is Spanish speaking…" at bounding box center [148, 289] width 8 height 8
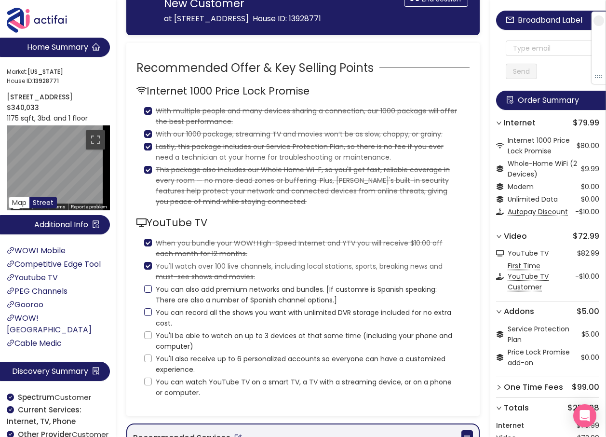
checkbox input "true"
click at [147, 315] on input "You can record all the shows you want with unlimited DVR storage included for n…" at bounding box center [148, 312] width 8 height 8
checkbox input "true"
click at [147, 331] on input "You'll be able to watch on up to 3 devices at that same time (including your ph…" at bounding box center [148, 335] width 8 height 8
checkbox input "true"
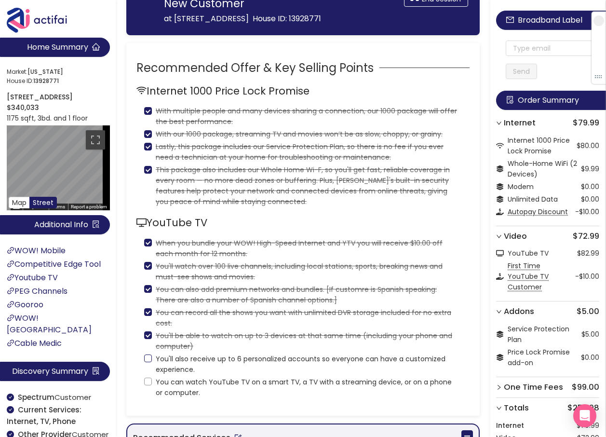
click at [148, 359] on input "You'll also receive up to 6 personalized accounts so everyone can have a custom…" at bounding box center [148, 359] width 8 height 8
checkbox input "true"
click at [147, 383] on input "You can watch YouTube TV on a smart TV, a TV with a streaming device, or on a p…" at bounding box center [148, 382] width 8 height 8
checkbox input "true"
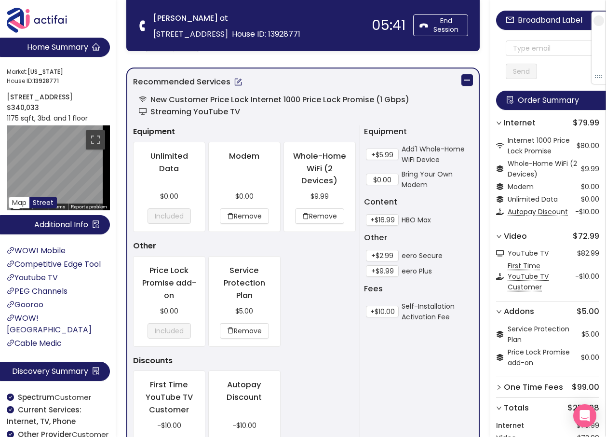
scroll to position [627, 0]
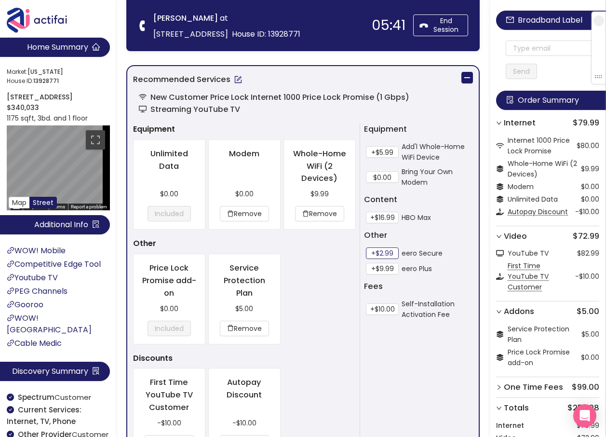
click at [382, 253] on button "+$2.99" at bounding box center [382, 254] width 33 height 12
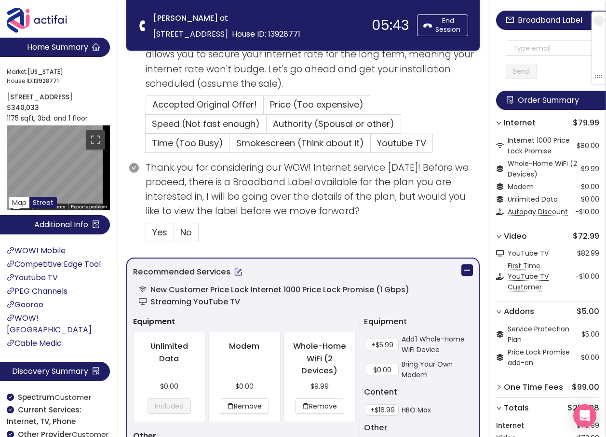
scroll to position [434, 0]
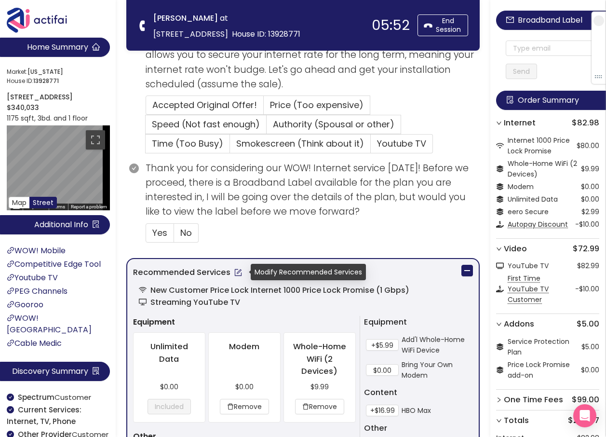
click at [238, 274] on button "button" at bounding box center [238, 272] width 15 height 15
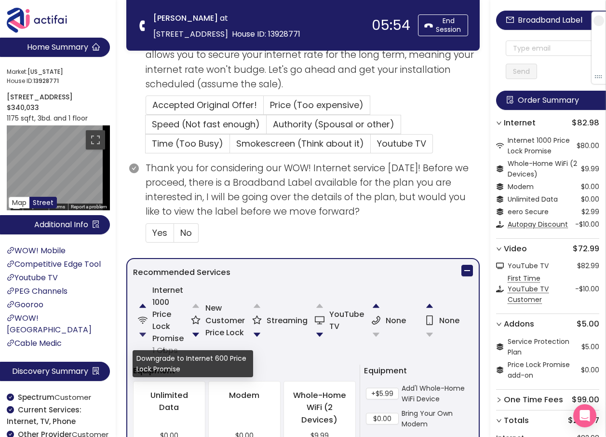
click at [142, 335] on button "button" at bounding box center [142, 334] width 19 height 19
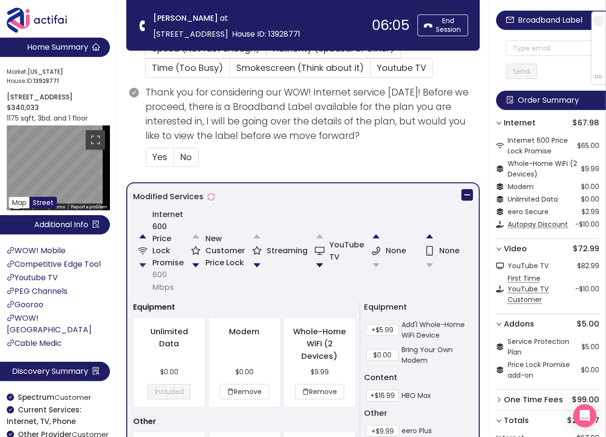
scroll to position [531, 0]
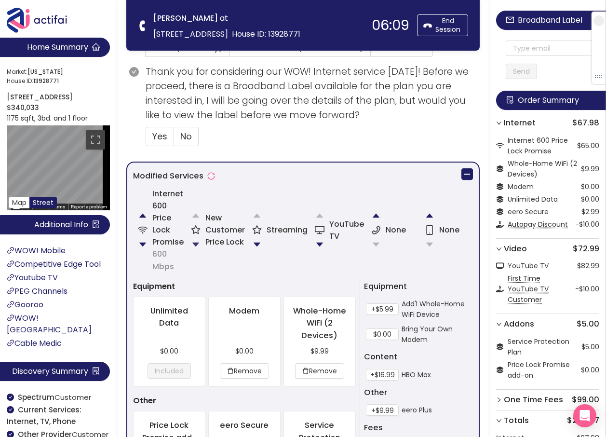
click at [193, 241] on button "button" at bounding box center [195, 244] width 19 height 19
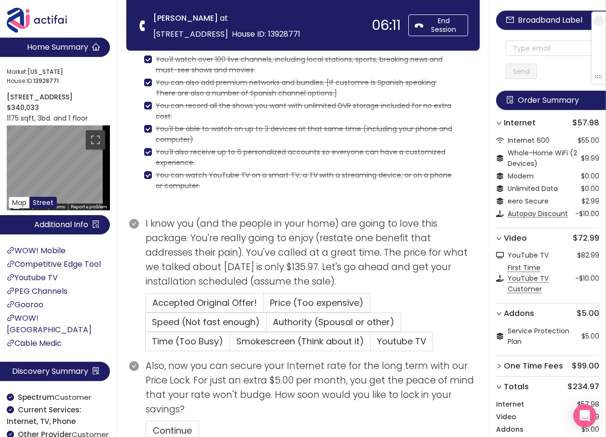
scroll to position [494, 0]
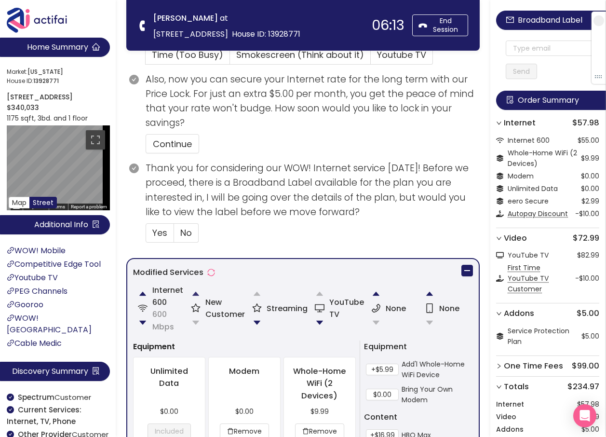
click at [196, 294] on button "button" at bounding box center [195, 293] width 19 height 19
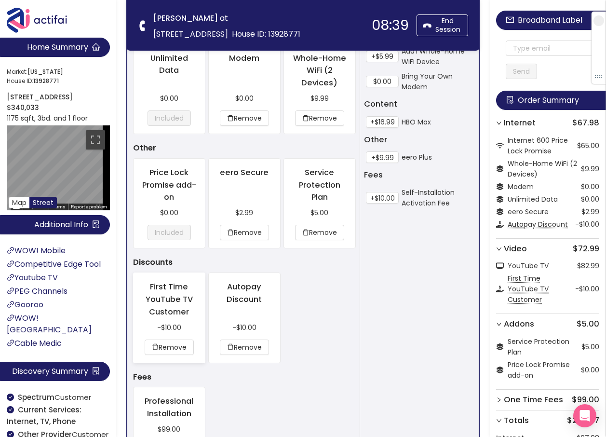
scroll to position [899, 0]
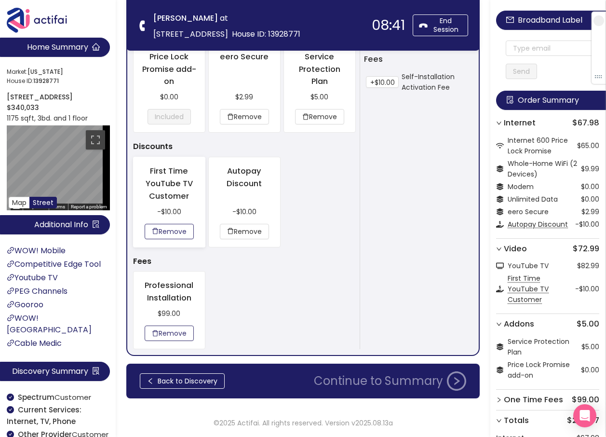
drag, startPoint x: 162, startPoint y: 338, endPoint x: 185, endPoint y: 335, distance: 23.8
click at [162, 338] on button "Remove" at bounding box center [169, 333] width 49 height 15
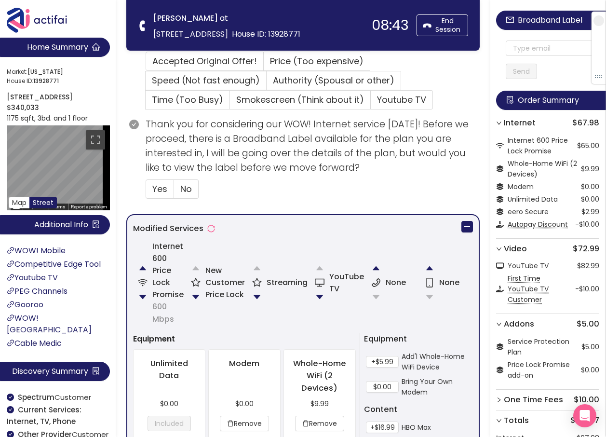
scroll to position [508, 0]
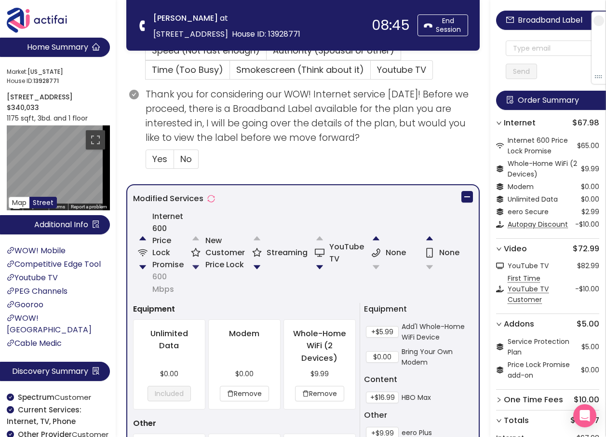
click at [199, 264] on button "button" at bounding box center [195, 267] width 19 height 19
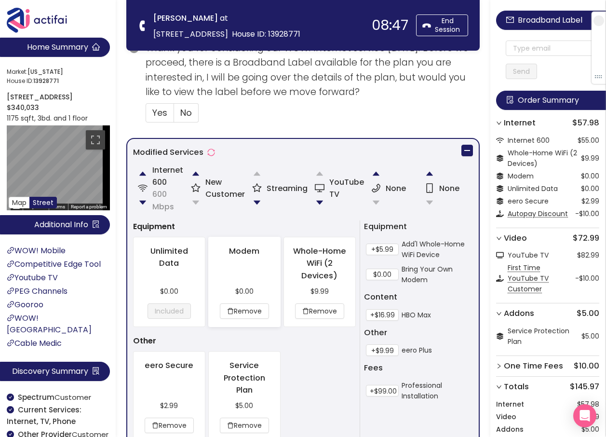
scroll to position [616, 0]
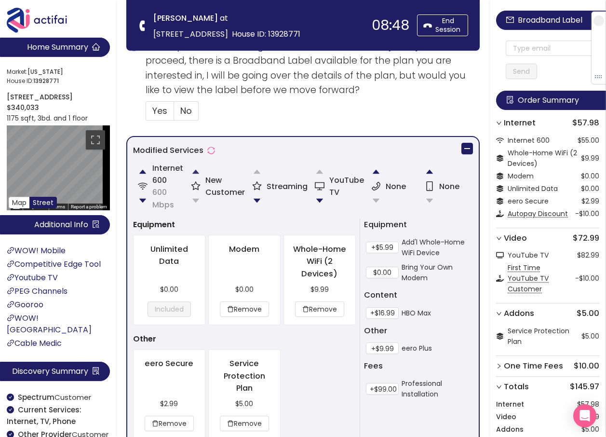
click at [198, 170] on button "button" at bounding box center [195, 171] width 19 height 19
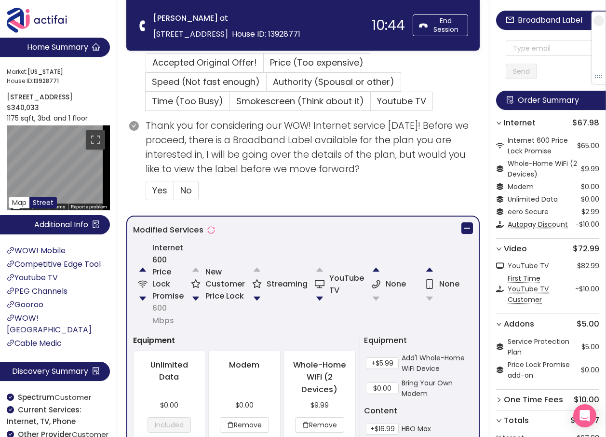
scroll to position [490, 0]
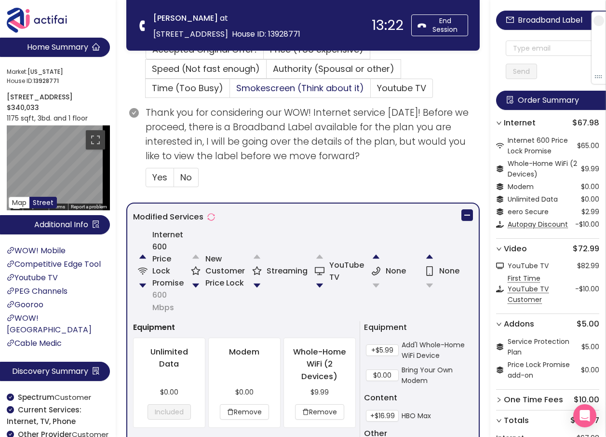
click at [275, 90] on span "Smokescreen (Think about it)" at bounding box center [300, 88] width 128 height 12
click at [230, 91] on input "Smokescreen (Think about it)" at bounding box center [230, 91] width 0 height 0
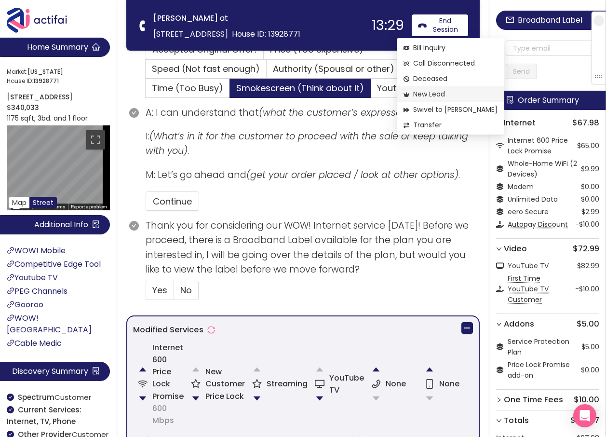
click at [422, 94] on span "New Lead" at bounding box center [451, 94] width 94 height 11
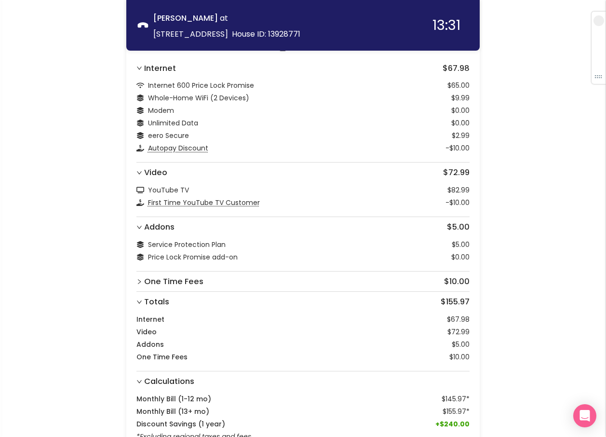
scroll to position [220, 0]
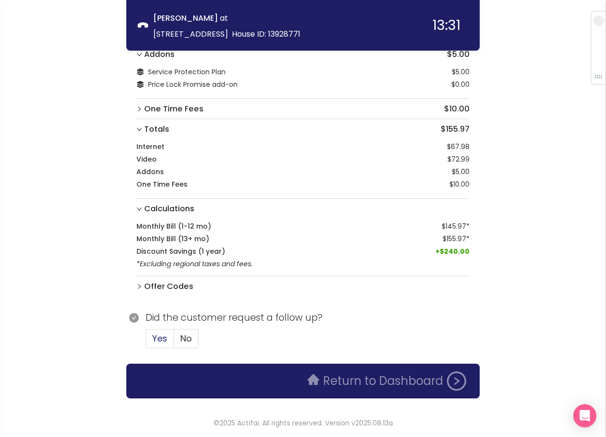
click at [153, 341] on span "Yes" at bounding box center [159, 338] width 15 height 12
click at [146, 342] on input "Yes" at bounding box center [146, 342] width 0 height 0
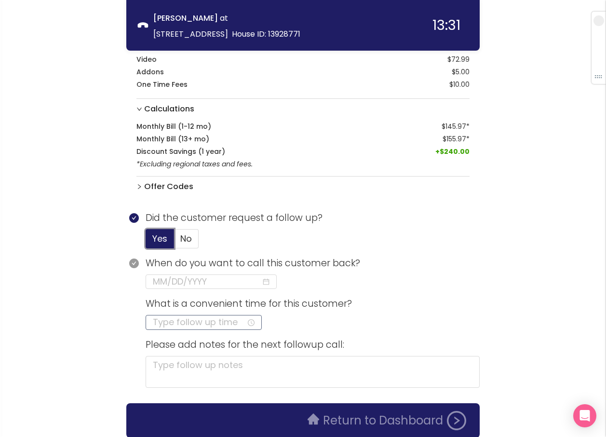
scroll to position [359, 0]
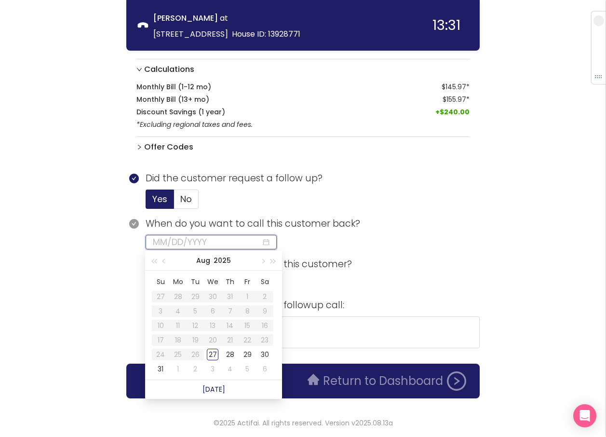
click at [154, 243] on input at bounding box center [207, 242] width 109 height 14
type input "[DATE]"
click at [246, 355] on div "29" at bounding box center [248, 355] width 12 height 12
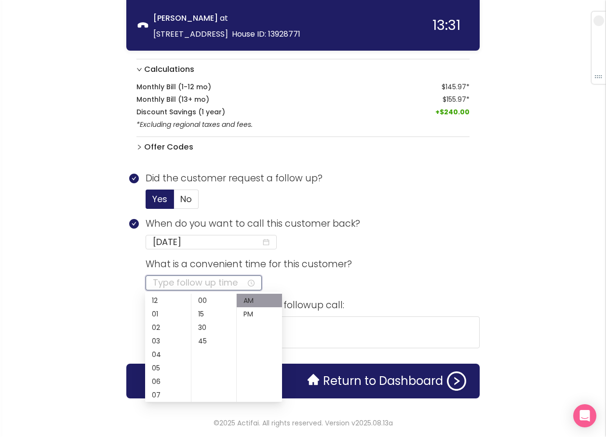
click at [167, 282] on input at bounding box center [200, 283] width 94 height 14
click at [152, 395] on div "07" at bounding box center [168, 395] width 46 height 14
type input "07:00 AM"
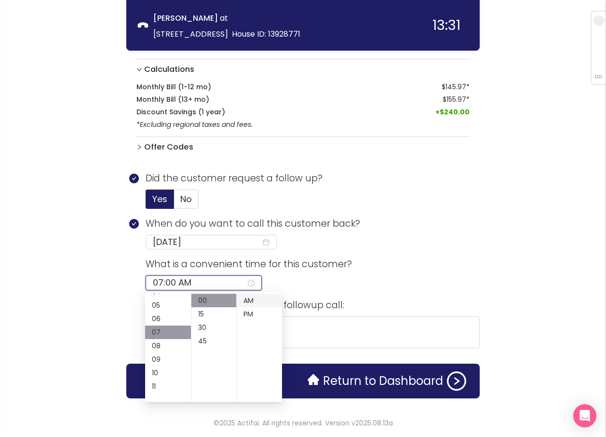
scroll to position [95, 0]
click at [248, 301] on div "AM" at bounding box center [259, 301] width 45 height 14
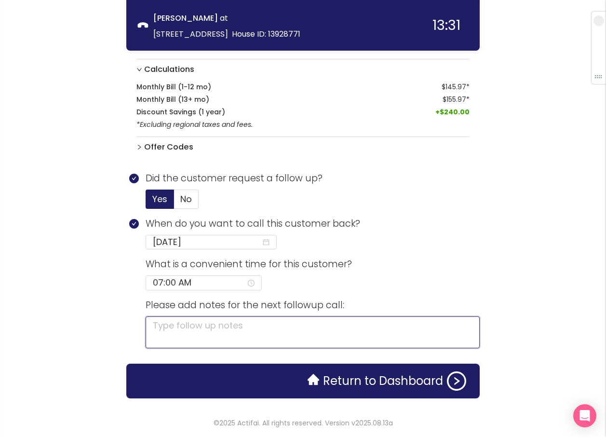
click at [314, 327] on textarea at bounding box center [313, 332] width 334 height 32
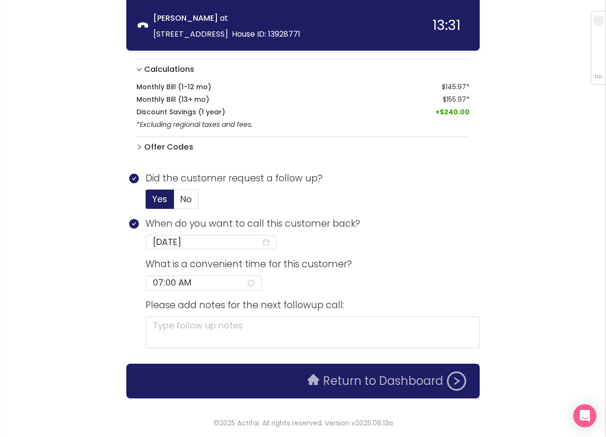
click at [350, 382] on button "Return to Dashboard" at bounding box center [387, 381] width 170 height 19
